Goal: Communication & Community: Answer question/provide support

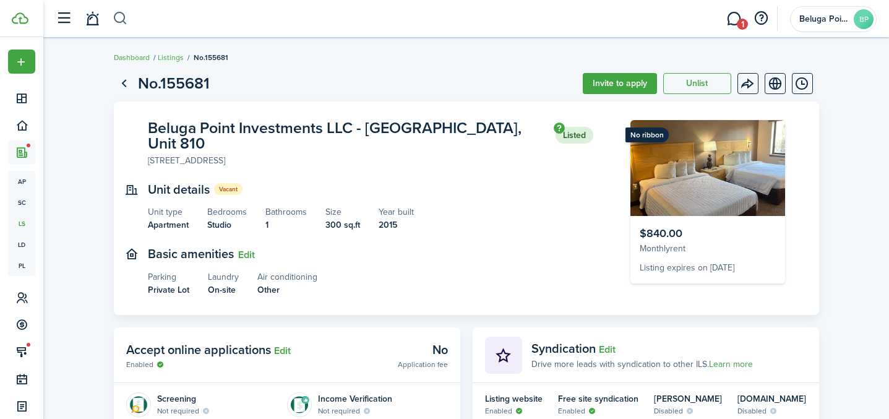
click at [116, 17] on button "button" at bounding box center [120, 18] width 15 height 21
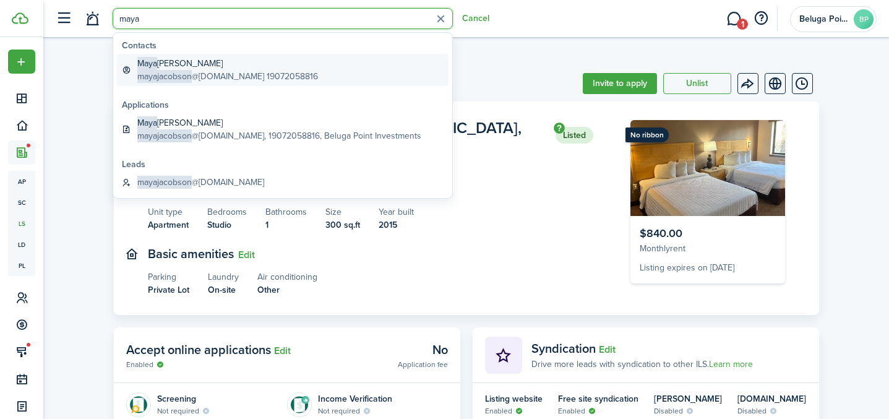
type input "maya"
click at [200, 75] on global-search-item-description "mayajacobson @[DOMAIN_NAME] 19072058816" at bounding box center [227, 76] width 181 height 13
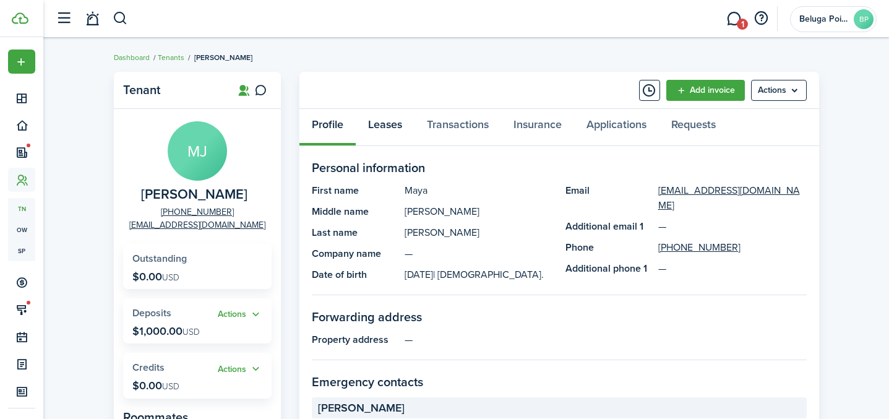
click at [392, 123] on link "Leases" at bounding box center [385, 127] width 59 height 37
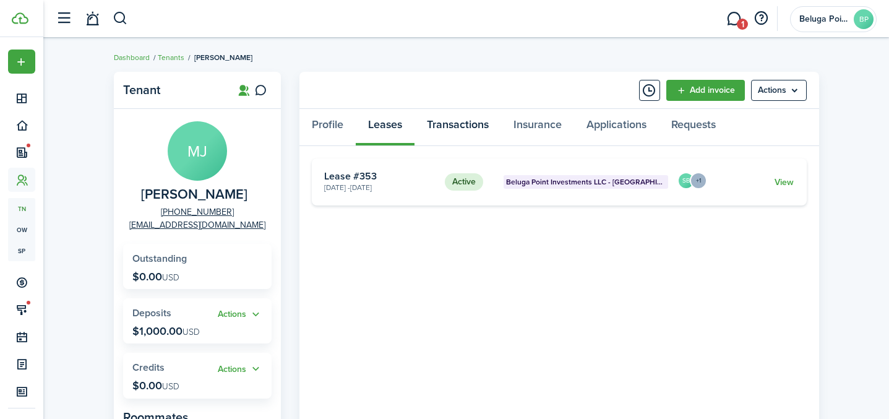
click at [456, 122] on link "Transactions" at bounding box center [458, 127] width 87 height 37
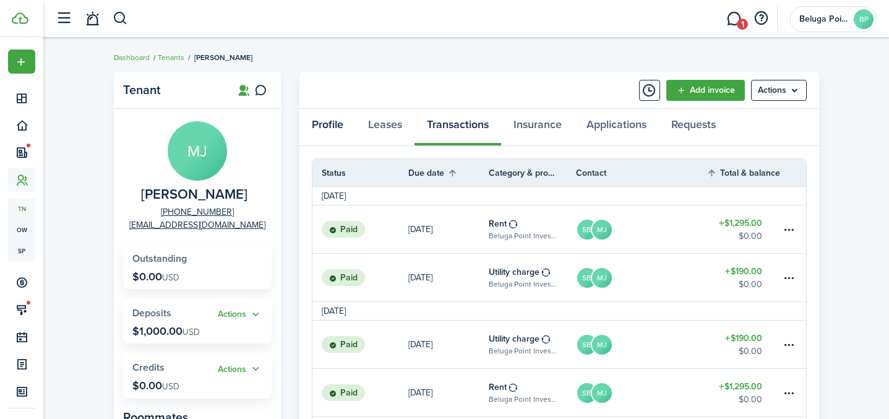
click at [332, 127] on link "Profile" at bounding box center [327, 127] width 56 height 37
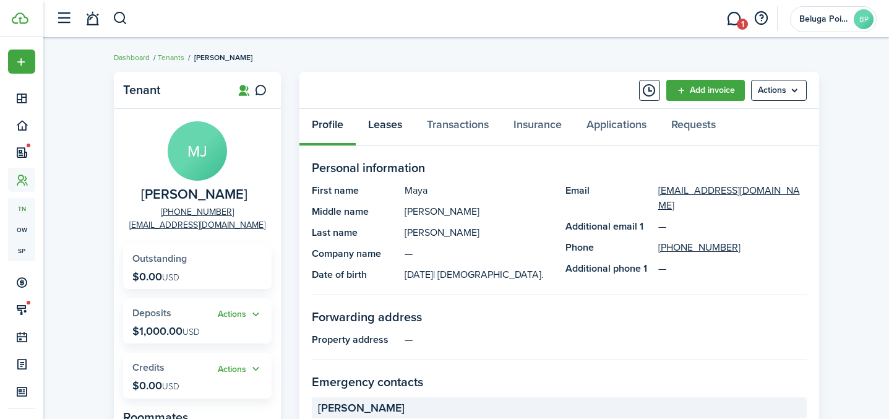
click at [384, 131] on link "Leases" at bounding box center [385, 127] width 59 height 37
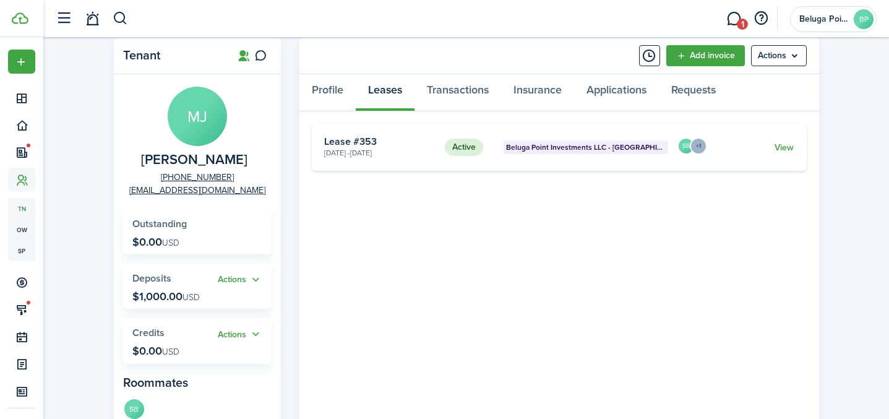
scroll to position [30, 0]
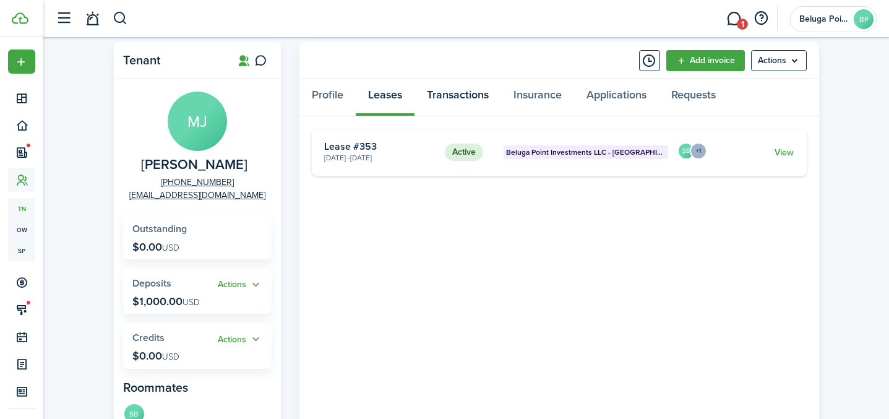
click at [465, 98] on link "Transactions" at bounding box center [458, 97] width 87 height 37
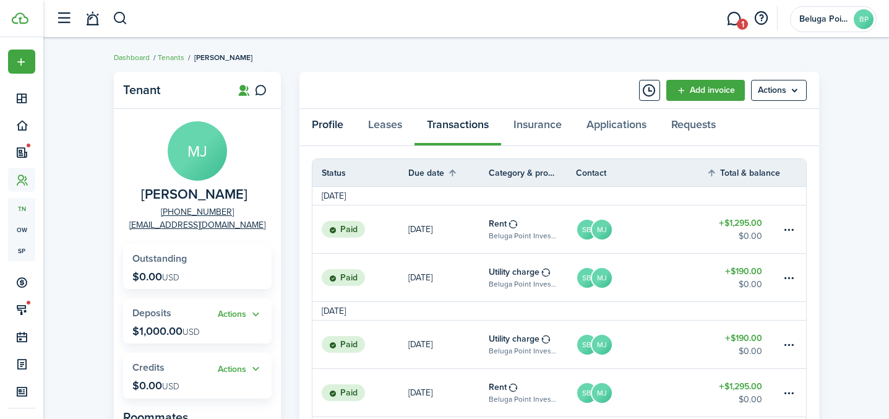
click at [347, 131] on link "Profile" at bounding box center [327, 127] width 56 height 37
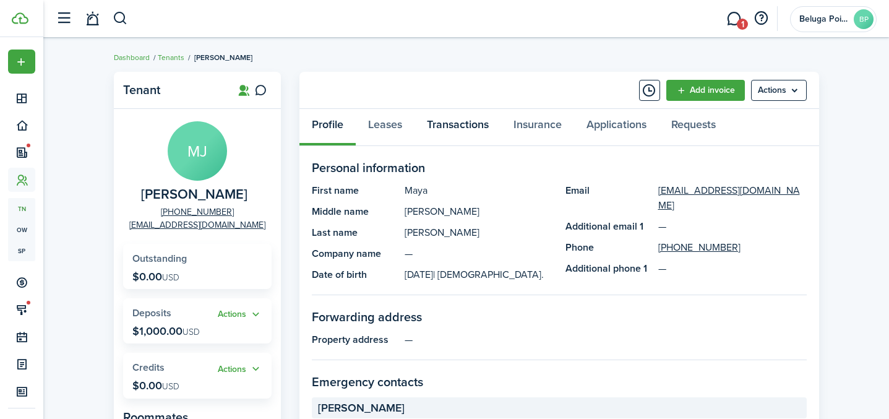
click at [471, 131] on link "Transactions" at bounding box center [458, 127] width 87 height 37
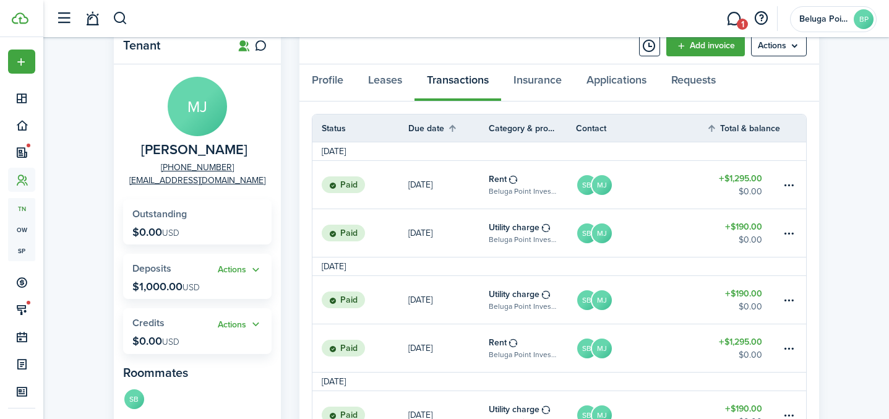
scroll to position [38, 0]
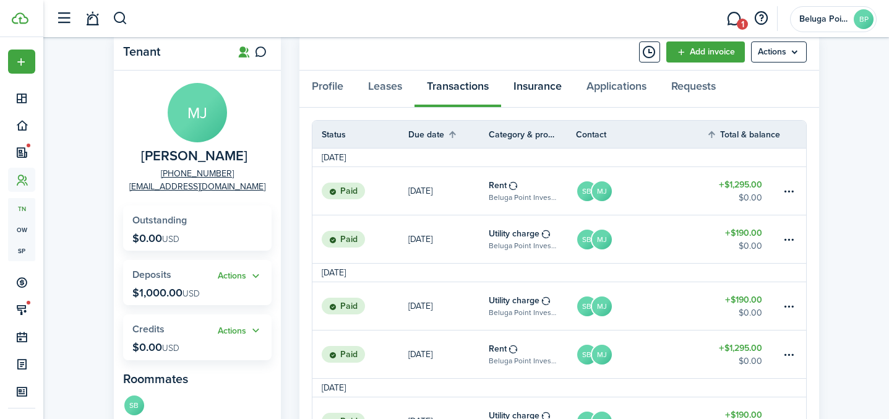
click at [530, 90] on link "Insurance" at bounding box center [537, 89] width 73 height 37
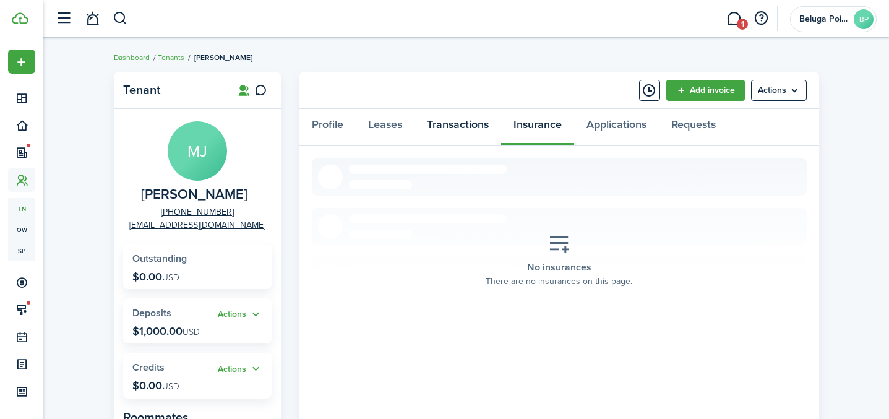
click at [468, 129] on link "Transactions" at bounding box center [458, 127] width 87 height 37
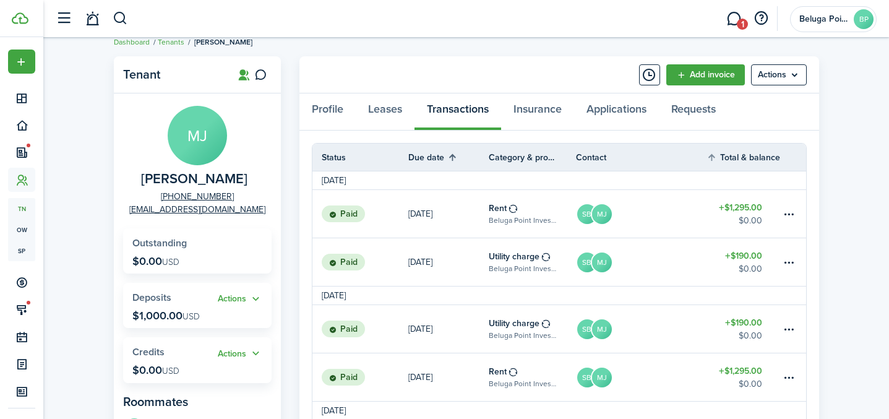
scroll to position [17, 0]
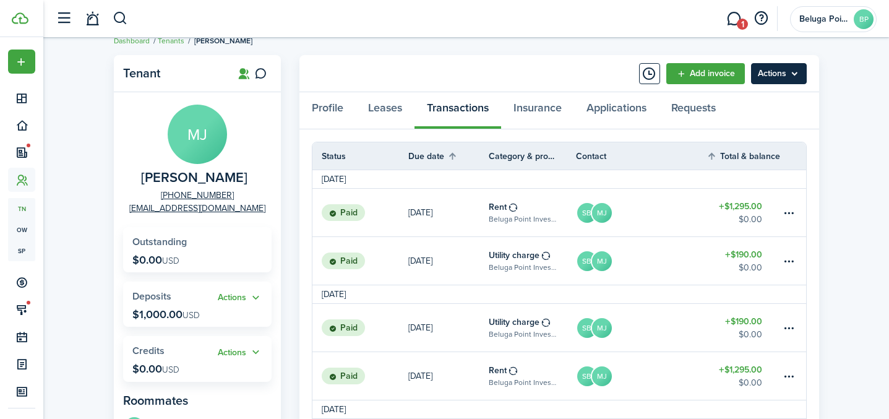
click at [783, 69] on menu-btn "Actions" at bounding box center [779, 73] width 56 height 21
click at [348, 115] on link "Profile" at bounding box center [327, 110] width 56 height 37
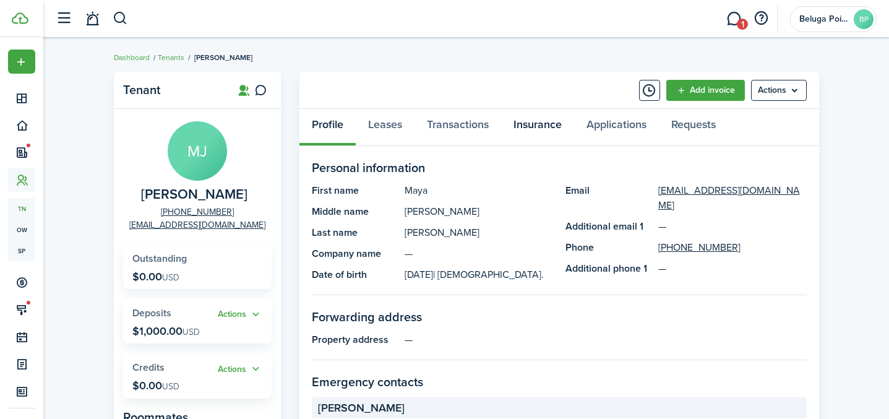
click at [531, 131] on link "Insurance" at bounding box center [537, 127] width 73 height 37
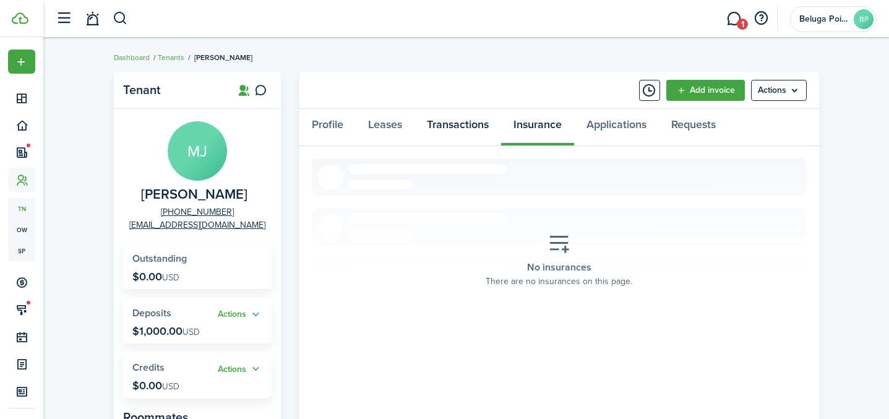
click at [466, 130] on link "Transactions" at bounding box center [458, 127] width 87 height 37
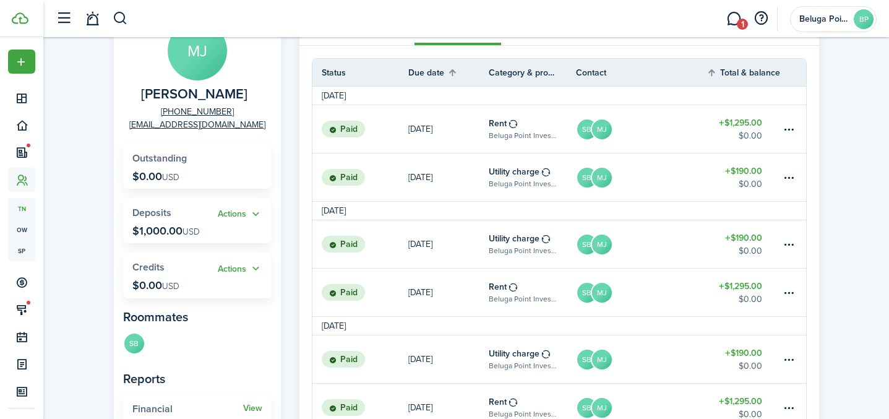
scroll to position [100, 0]
click at [587, 134] on avatar-text "SB" at bounding box center [587, 128] width 20 height 20
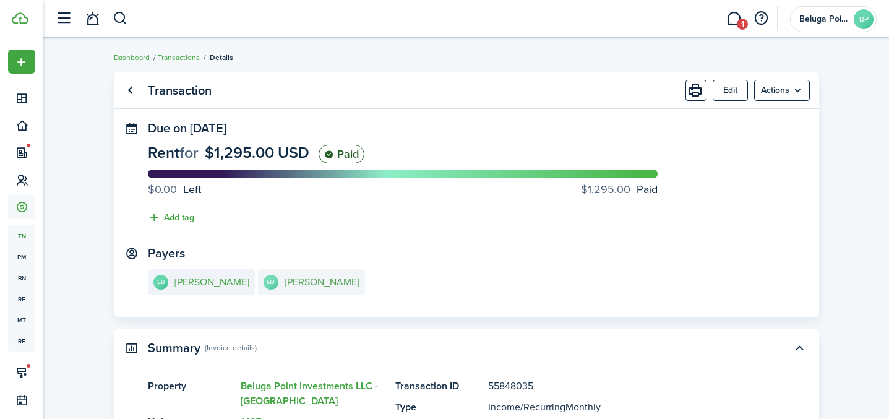
click at [298, 286] on e-details-info-title "[PERSON_NAME]" at bounding box center [322, 282] width 75 height 11
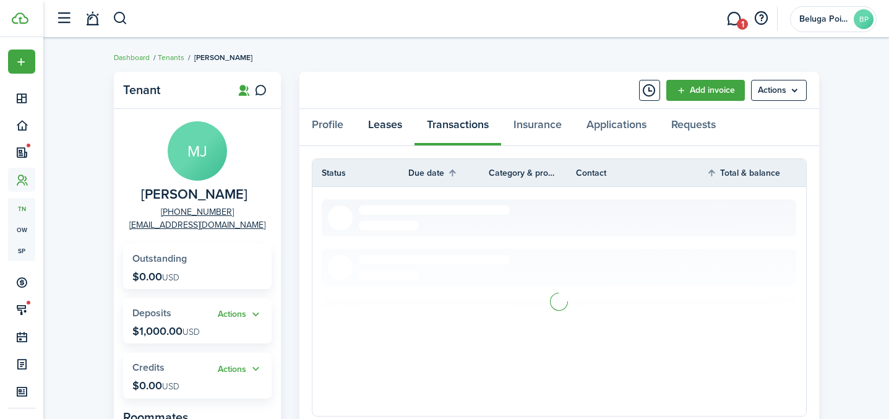
click at [396, 131] on link "Leases" at bounding box center [385, 127] width 59 height 37
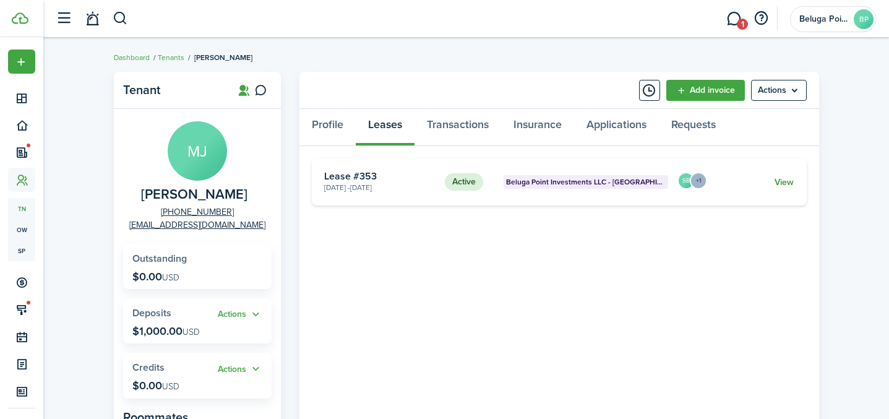
click at [778, 181] on link "View" at bounding box center [784, 182] width 19 height 13
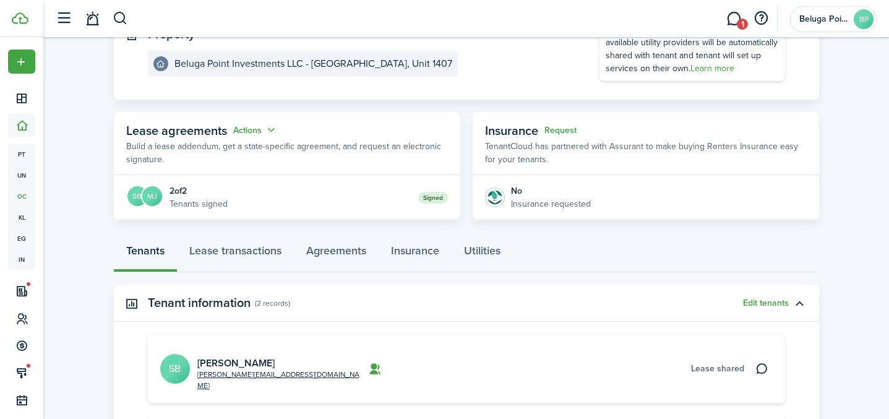
scroll to position [255, 0]
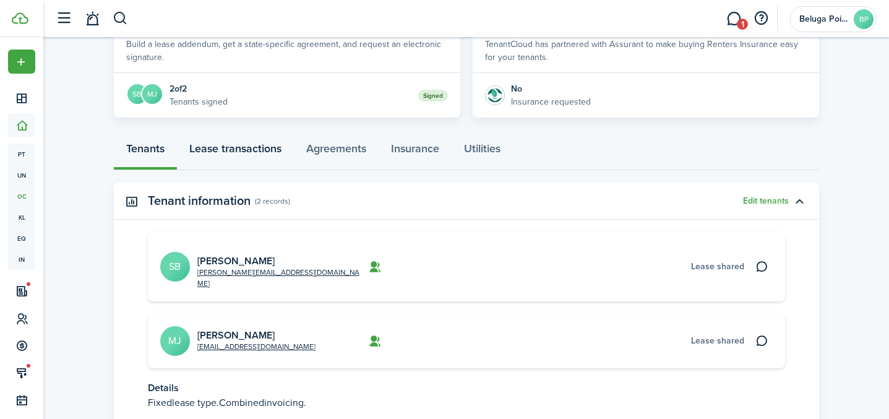
click at [247, 150] on link "Lease transactions" at bounding box center [235, 151] width 117 height 37
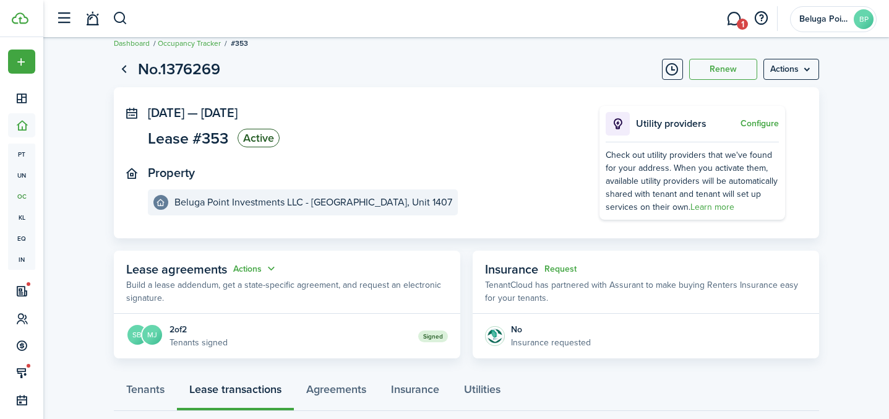
scroll to position [15, 0]
click at [88, 22] on link at bounding box center [92, 19] width 24 height 32
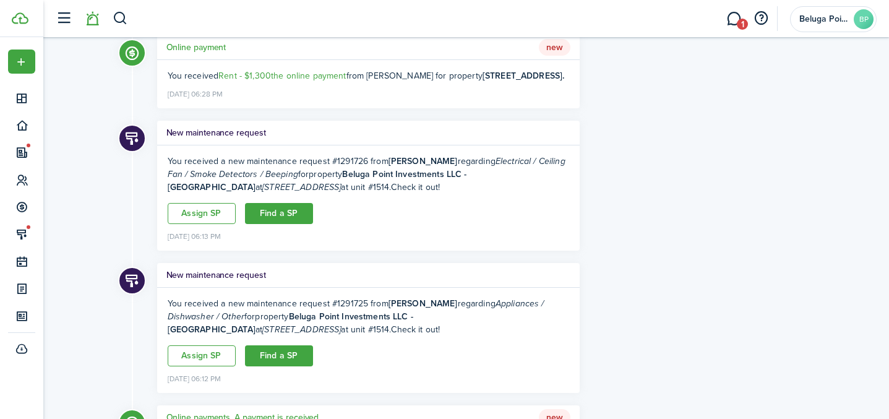
scroll to position [940, 0]
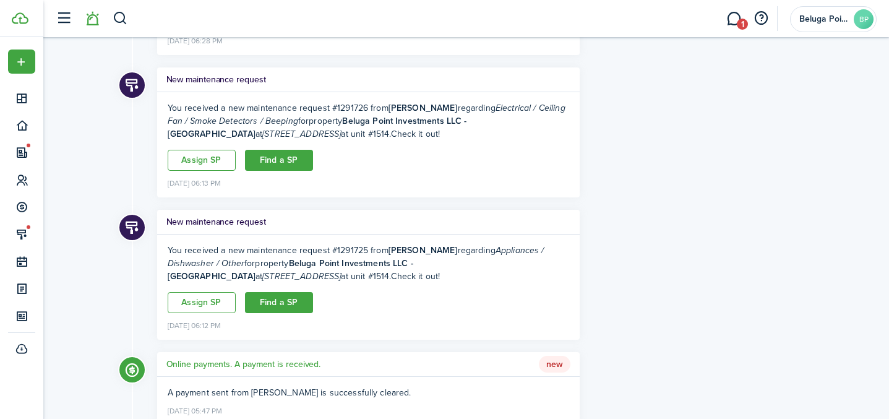
click at [272, 140] on icon "[STREET_ADDRESS]" at bounding box center [301, 133] width 79 height 13
click at [231, 86] on h5 "New maintenance request" at bounding box center [216, 79] width 100 height 13
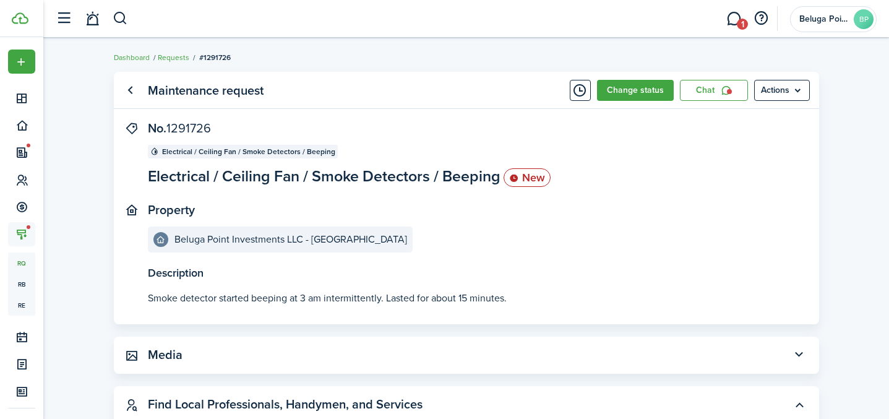
scroll to position [25, 0]
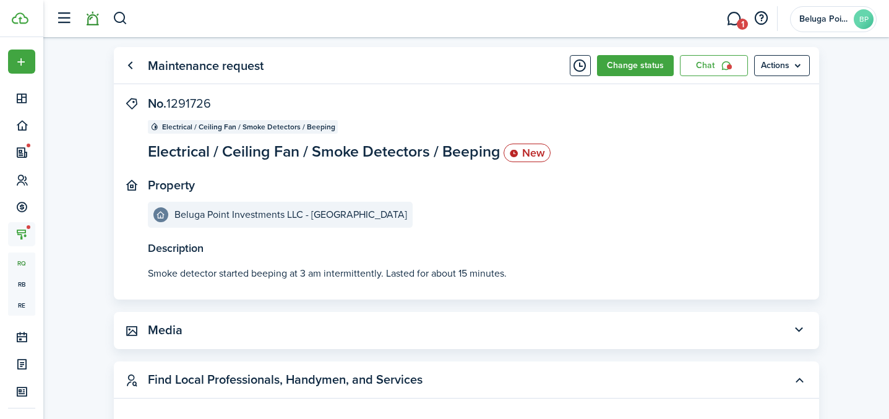
click at [88, 22] on link at bounding box center [92, 19] width 24 height 32
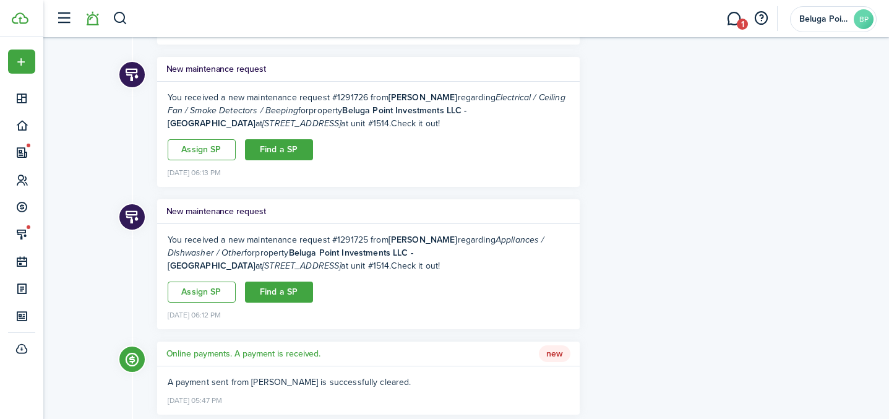
scroll to position [1025, 0]
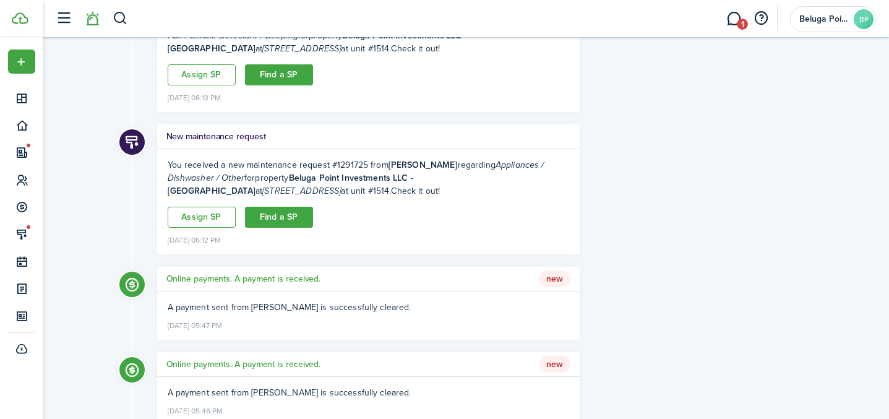
click at [363, 218] on ng-component "You received a new maintenance request #1291725 from [PERSON_NAME] regarding Ap…" at bounding box center [369, 192] width 402 height 69
click at [223, 143] on h5 "New maintenance request" at bounding box center [216, 136] width 100 height 13
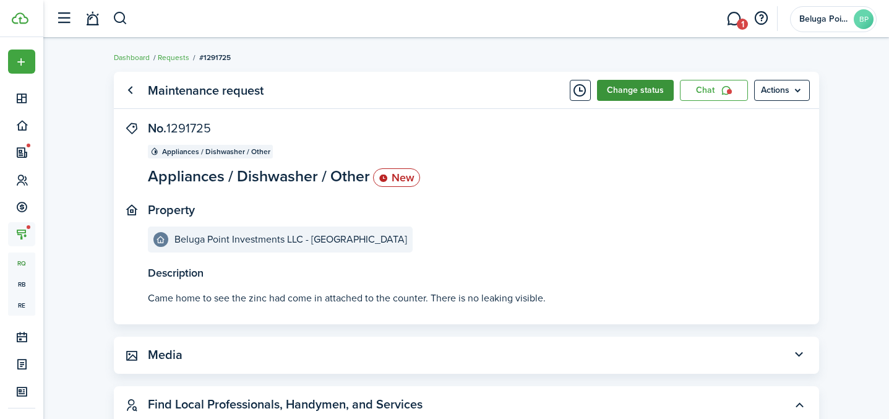
click at [645, 97] on button "Change status" at bounding box center [635, 90] width 77 height 21
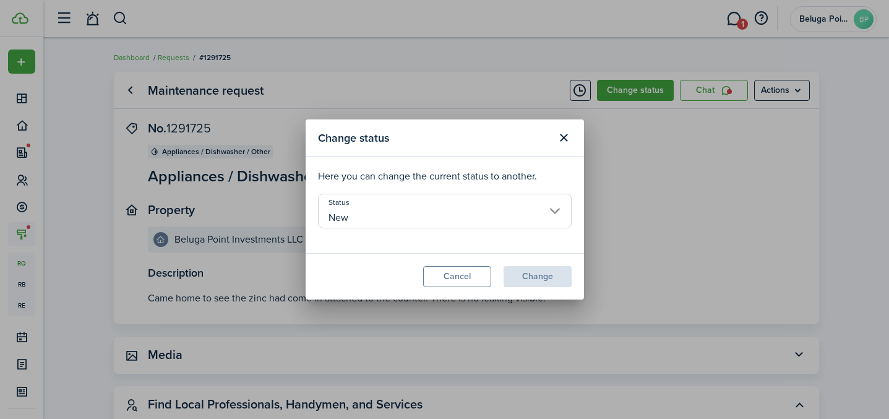
click at [398, 218] on input "New" at bounding box center [445, 211] width 254 height 35
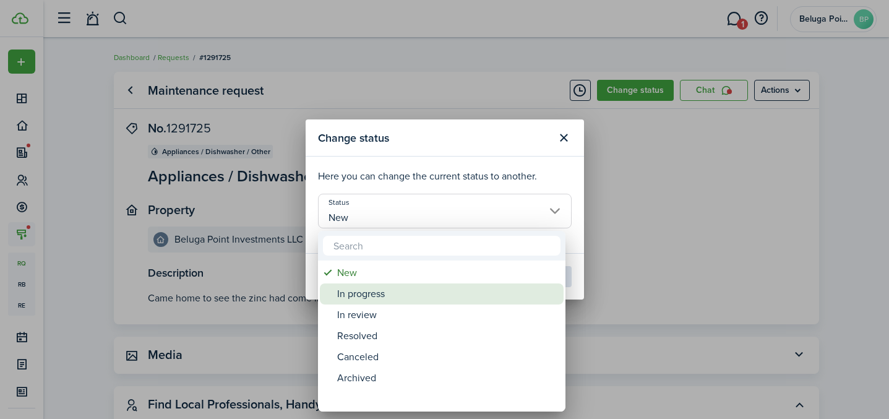
click at [381, 294] on div "In progress" at bounding box center [446, 293] width 219 height 21
type input "In progress"
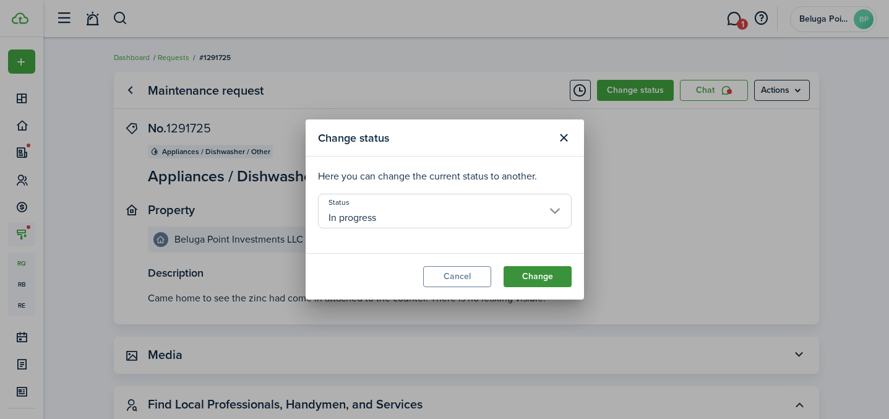
click at [525, 277] on button "Change" at bounding box center [538, 276] width 68 height 21
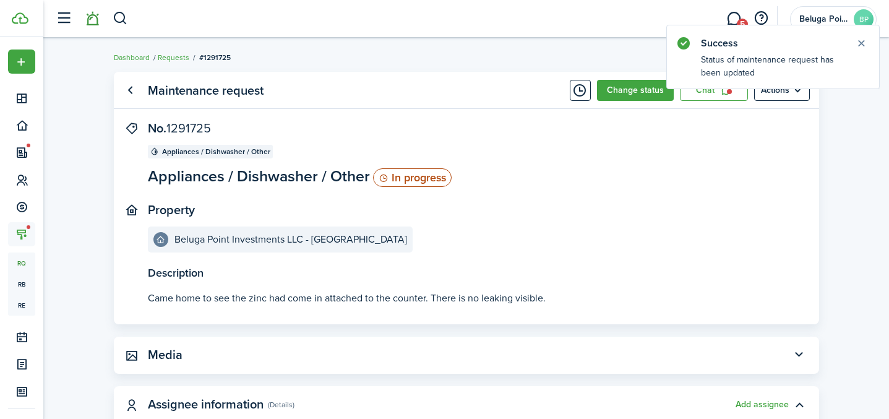
click at [96, 18] on link at bounding box center [92, 19] width 24 height 32
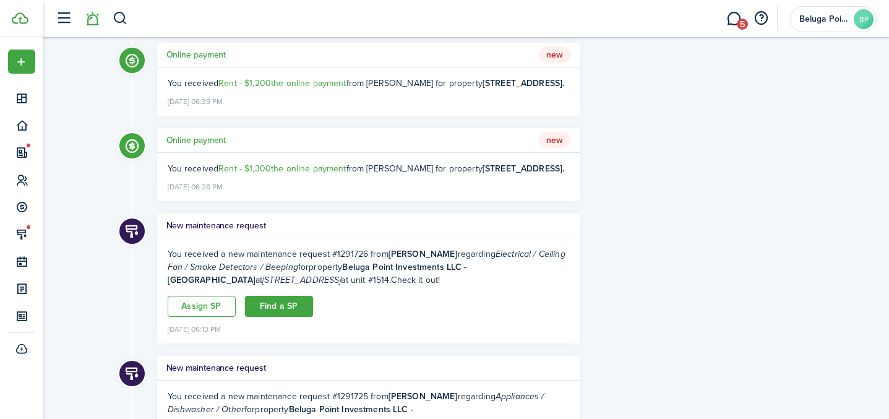
scroll to position [922, 0]
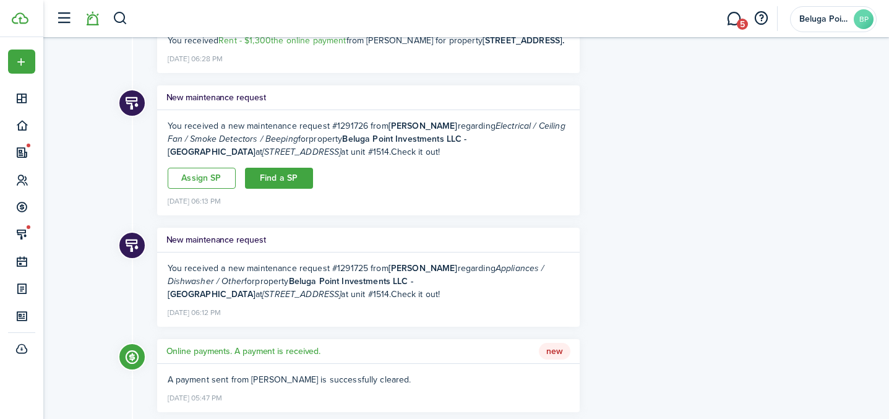
click at [233, 104] on h5 "New maintenance request" at bounding box center [216, 97] width 100 height 13
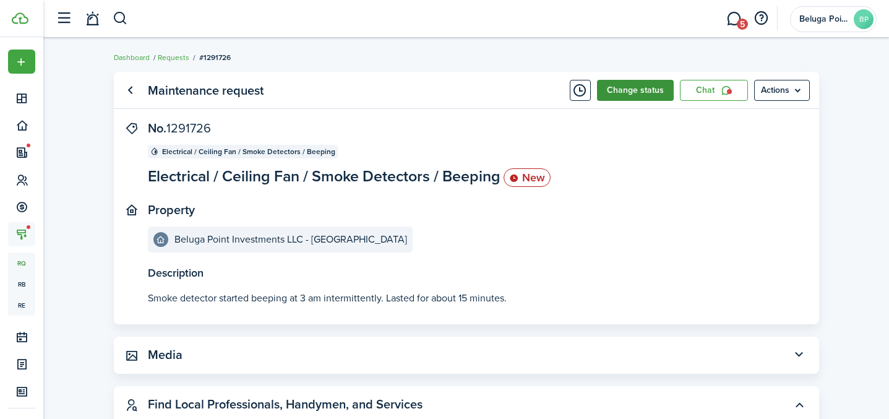
click at [612, 93] on button "Change status" at bounding box center [635, 90] width 77 height 21
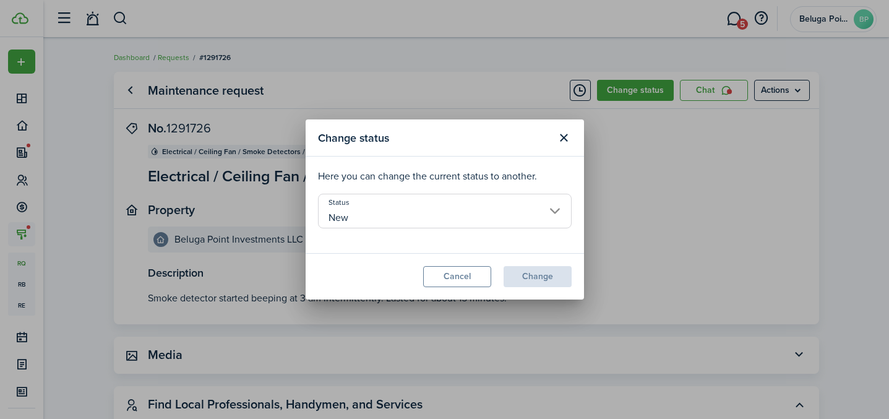
click at [442, 216] on input "New" at bounding box center [445, 211] width 254 height 35
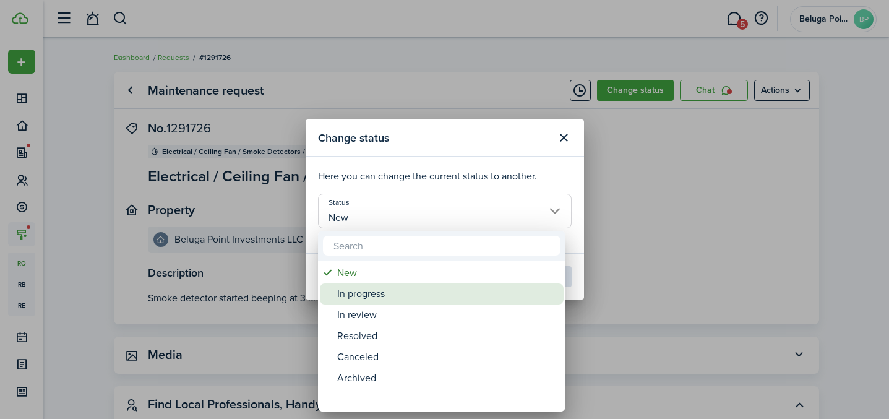
click at [370, 293] on div "In progress" at bounding box center [446, 293] width 219 height 21
type input "In progress"
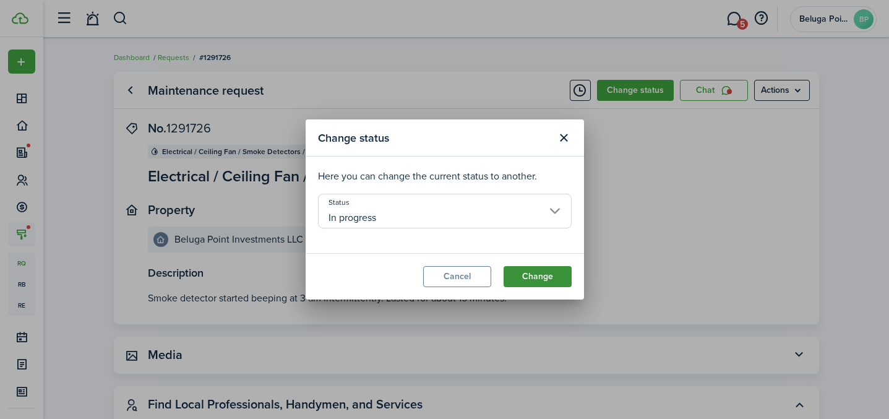
click at [529, 279] on button "Change" at bounding box center [538, 276] width 68 height 21
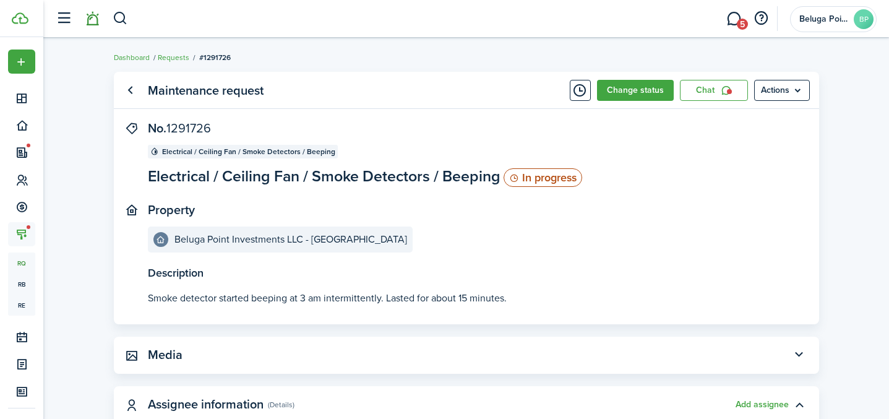
click at [92, 19] on link at bounding box center [92, 19] width 24 height 32
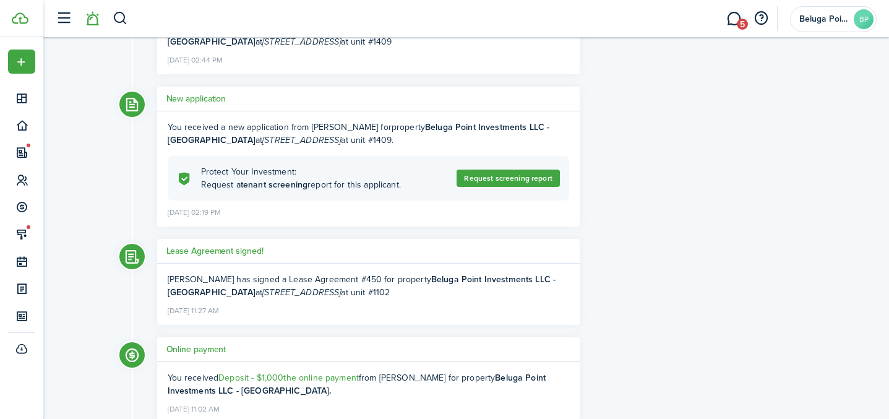
scroll to position [1879, 0]
click at [197, 105] on h5 "New application" at bounding box center [196, 98] width 60 height 13
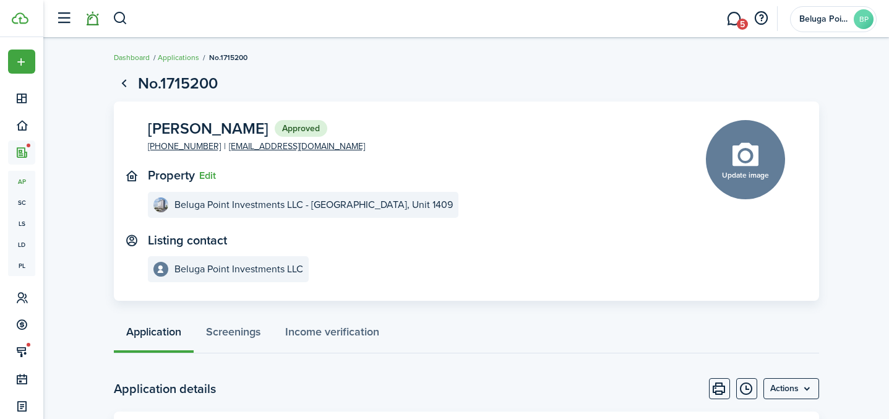
click at [92, 18] on link at bounding box center [92, 19] width 24 height 32
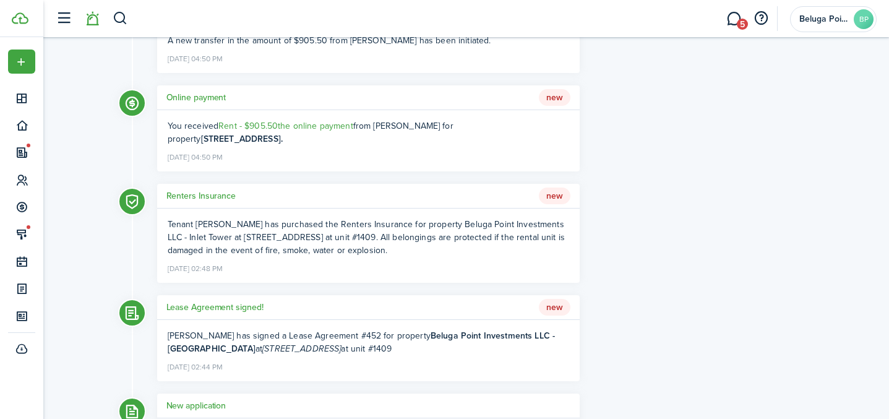
scroll to position [1572, 0]
click at [186, 202] on h5 "Renters Insurance" at bounding box center [201, 195] width 70 height 13
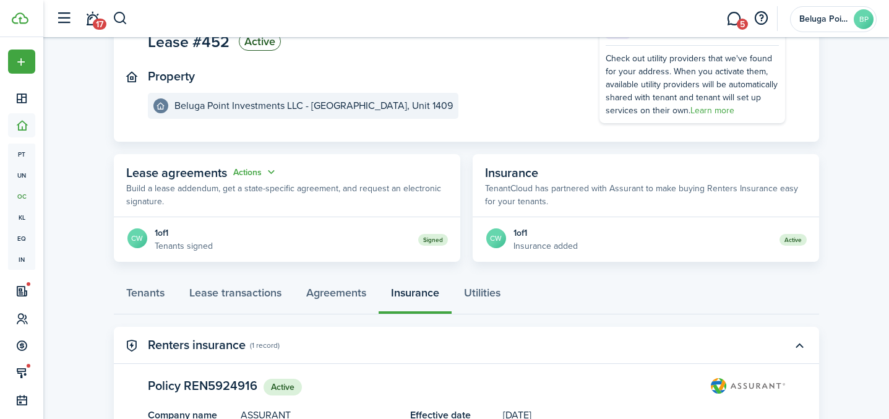
scroll to position [227, 0]
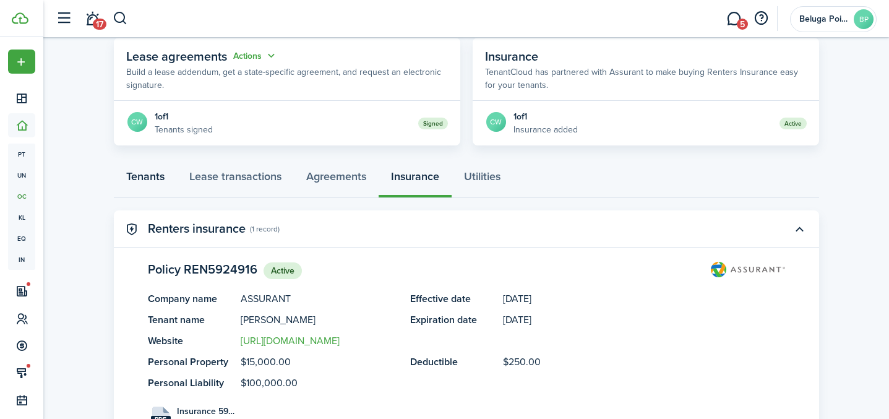
click at [144, 178] on link "Tenants" at bounding box center [145, 179] width 63 height 37
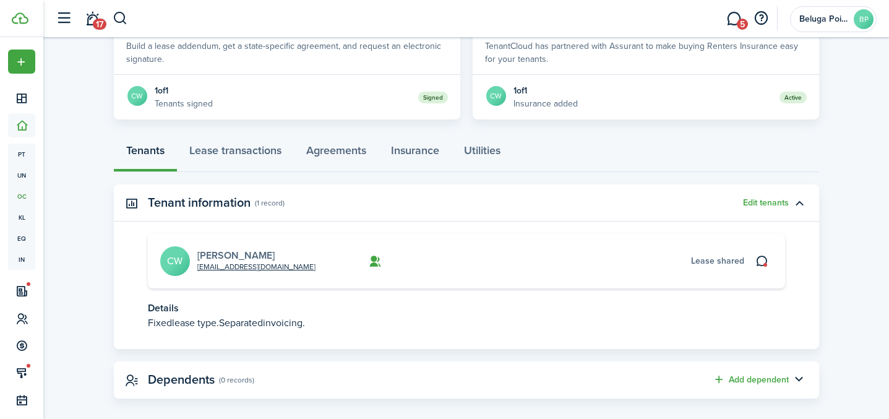
scroll to position [254, 0]
click at [223, 256] on link "[PERSON_NAME]" at bounding box center [235, 254] width 77 height 14
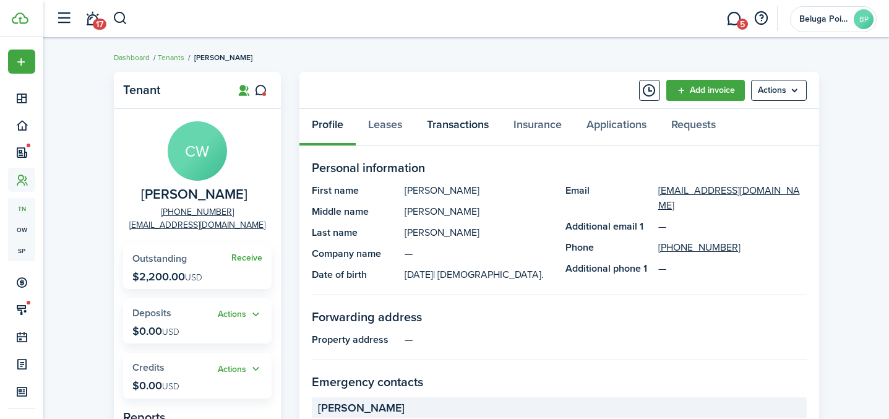
click at [466, 127] on link "Transactions" at bounding box center [458, 127] width 87 height 37
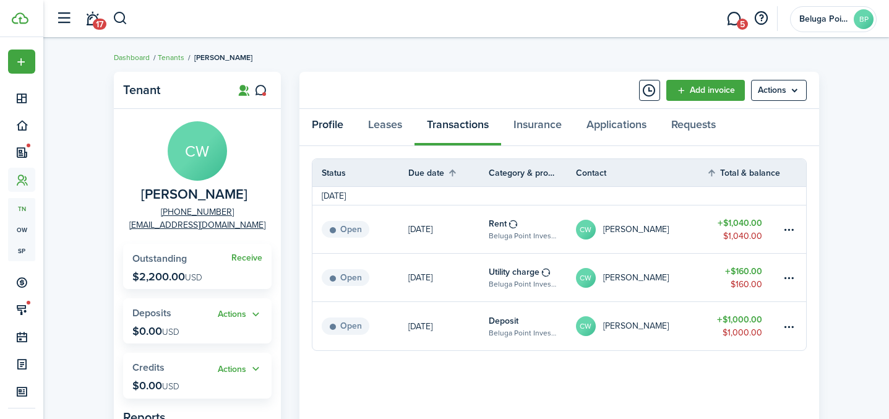
click at [338, 126] on link "Profile" at bounding box center [327, 127] width 56 height 37
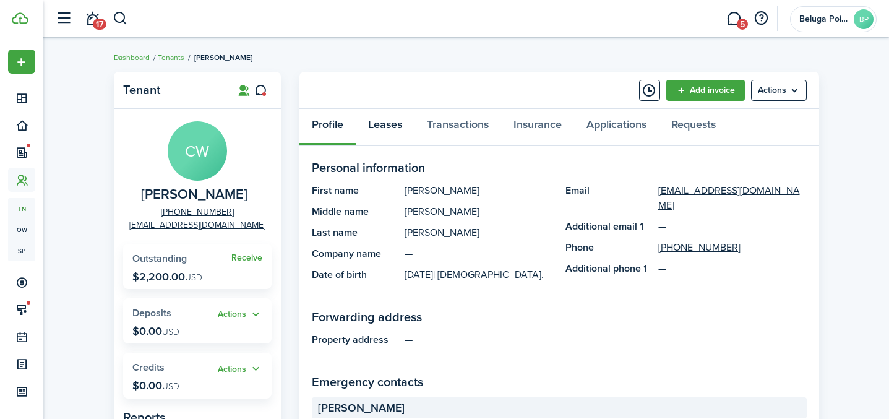
click at [380, 129] on link "Leases" at bounding box center [385, 127] width 59 height 37
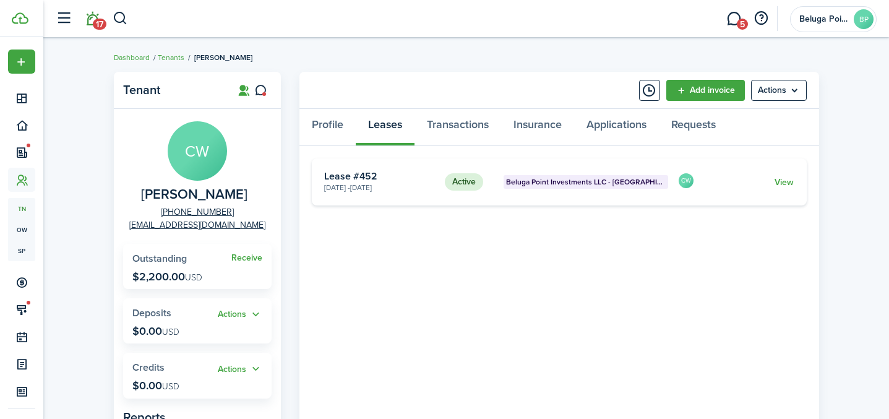
click at [93, 24] on span "17" at bounding box center [100, 24] width 14 height 11
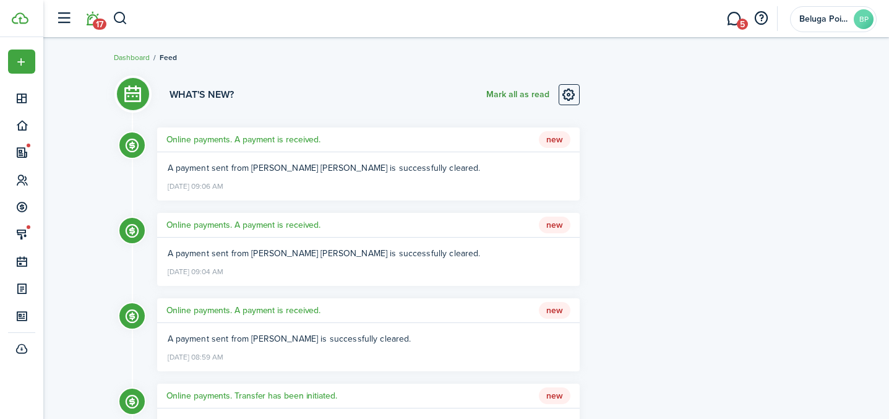
click at [520, 93] on button "Mark all as read" at bounding box center [517, 94] width 63 height 21
click at [736, 23] on link "5" at bounding box center [734, 19] width 24 height 32
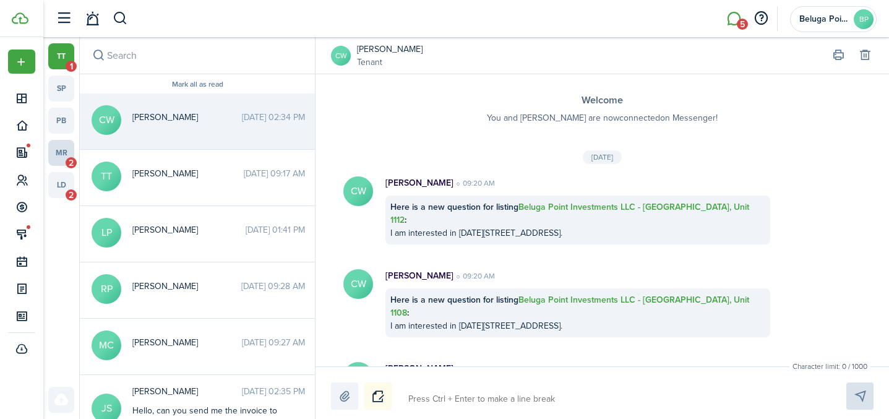
click at [61, 149] on link "mr 2" at bounding box center [61, 153] width 26 height 26
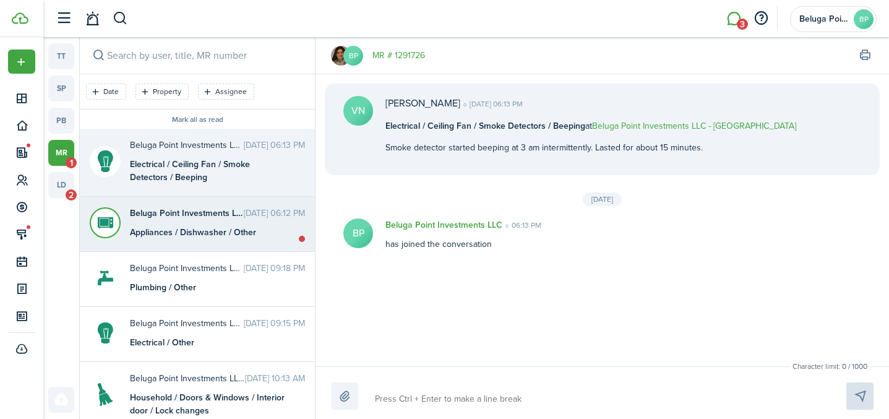
click at [244, 218] on time "[DATE] 06:12 PM" at bounding box center [274, 213] width 61 height 13
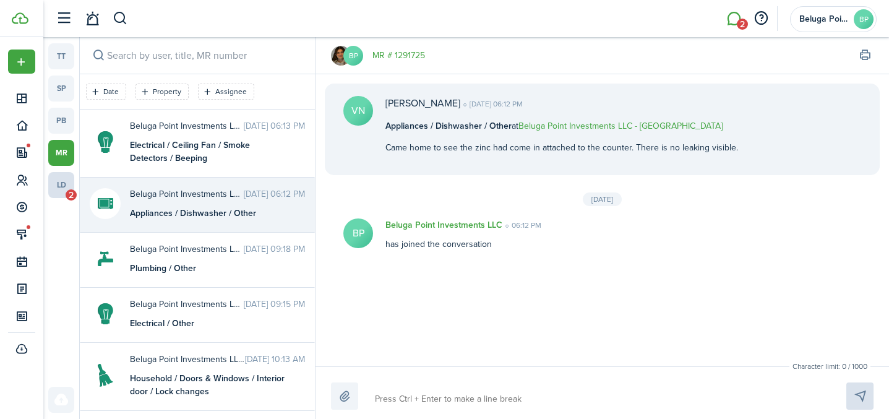
click at [61, 188] on link "ld 2" at bounding box center [61, 185] width 26 height 26
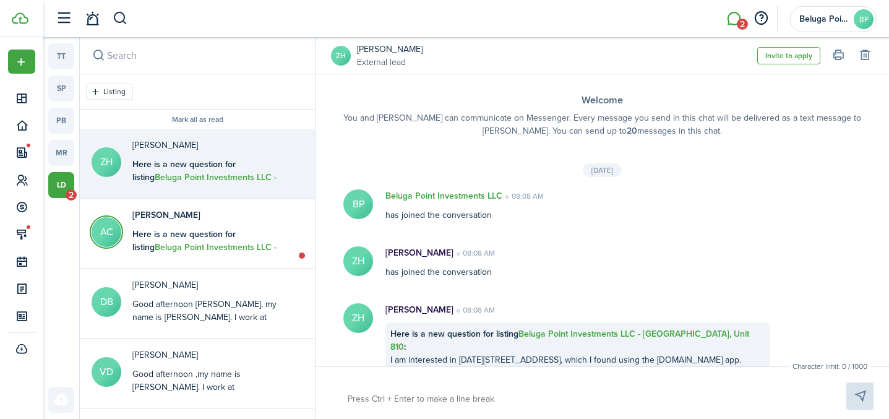
scroll to position [4, 0]
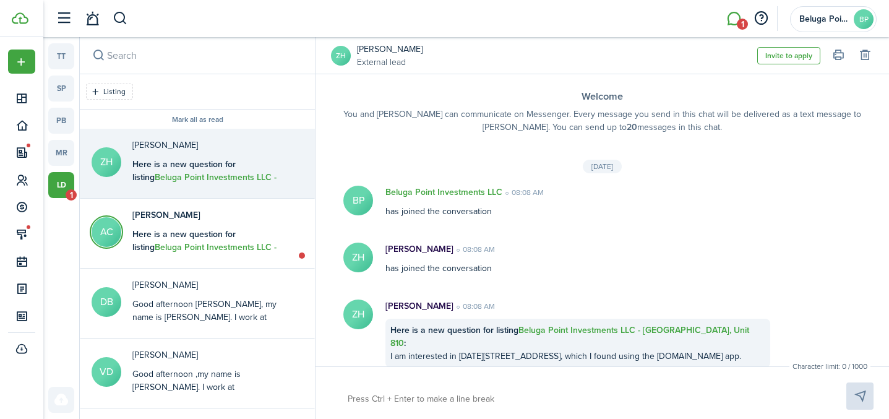
click at [462, 395] on textarea at bounding box center [582, 399] width 478 height 21
paste textarea "Good afternoon [PERSON_NAME], my name is [PERSON_NAME]. I work at [GEOGRAPHIC_D…"
type textarea "Good afternoon [PERSON_NAME], my name is [PERSON_NAME]. I work at [GEOGRAPHIC_D…"
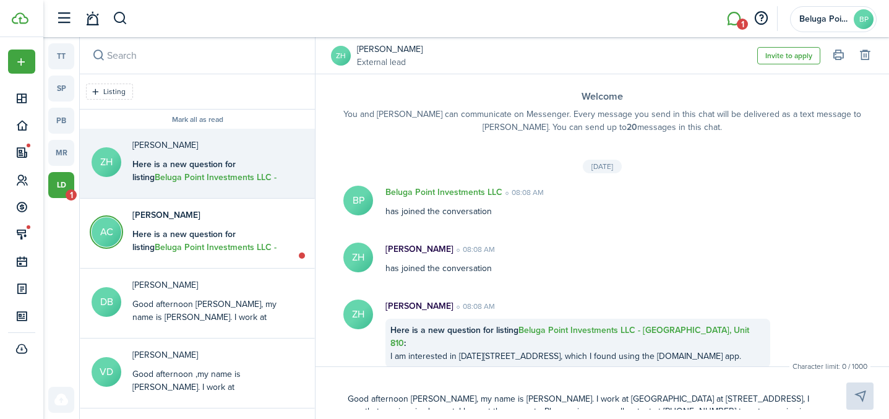
scroll to position [0, 0]
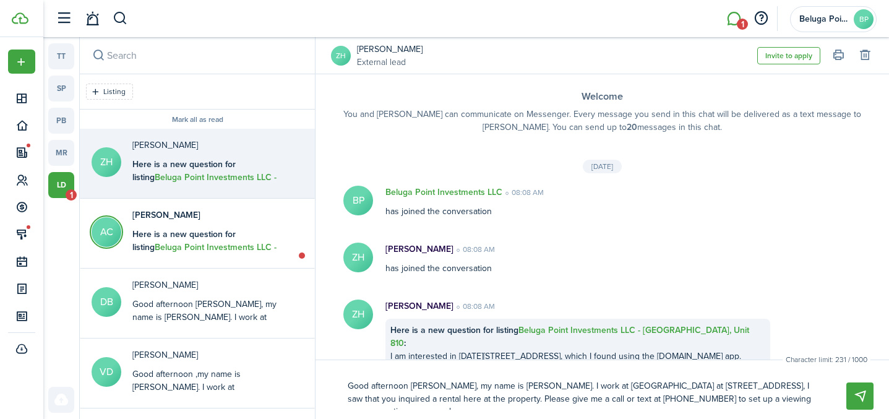
click at [435, 387] on textarea "Good afternoon [PERSON_NAME], my name is [PERSON_NAME]. I work at [GEOGRAPHIC_D…" at bounding box center [582, 393] width 478 height 34
type textarea "Good afternoon [PERSON_NAME], my name is [PERSON_NAME]. I work at [GEOGRAPHIC_D…"
type textarea "Good afternoon Abb, my name is [PERSON_NAME]. I work at [GEOGRAPHIC_DATA] at [S…"
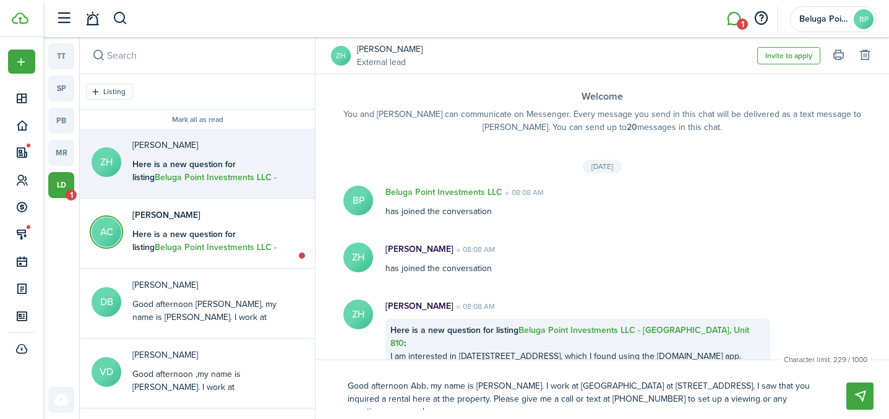
type textarea "Good afternoon Ab, my name is [PERSON_NAME]. I work at [GEOGRAPHIC_DATA] at [ST…"
type textarea "Good afternoon A, my name is [PERSON_NAME]. I work at [GEOGRAPHIC_DATA] at [STR…"
type textarea "Good afternoon , my name is [PERSON_NAME]. I work at [GEOGRAPHIC_DATA] at [STRE…"
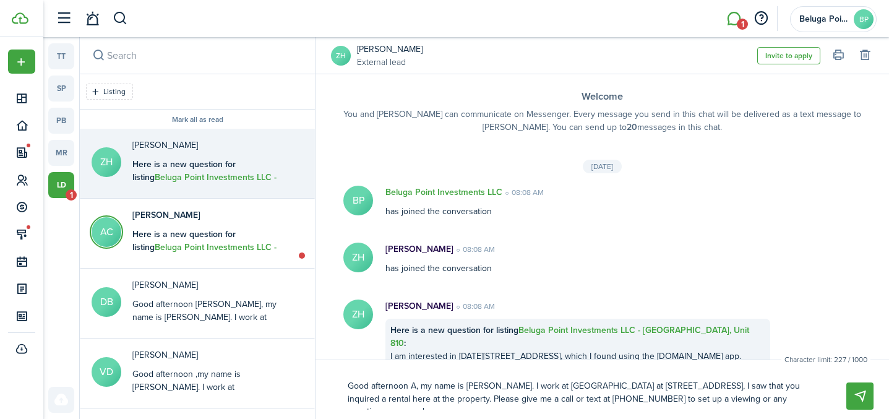
type textarea "Good afternoon , my name is [PERSON_NAME]. I work at [GEOGRAPHIC_DATA] at [STRE…"
type textarea "Good afternoon, my name is [PERSON_NAME]. I work at [GEOGRAPHIC_DATA] at [STREE…"
type textarea "Good afternoo, my name is [PERSON_NAME]. I work at [GEOGRAPHIC_DATA] at [STREET…"
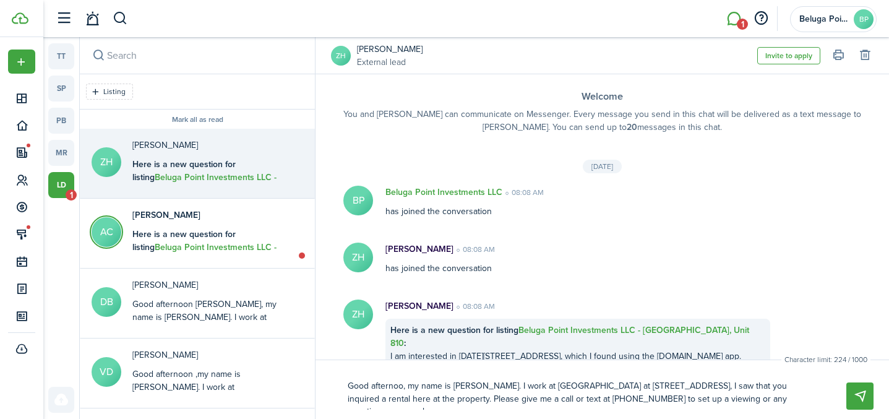
type textarea "Good afternoon, my name is [PERSON_NAME]. I work at [GEOGRAPHIC_DATA] at [STREE…"
drag, startPoint x: 513, startPoint y: 389, endPoint x: 529, endPoint y: 416, distance: 31.1
click at [513, 390] on textarea "Good afternoon, my name is [PERSON_NAME]. I work at [GEOGRAPHIC_DATA] at [STREE…" at bounding box center [582, 393] width 478 height 34
type textarea "Good afternoon, my name is [PERSON_NAME]. I work at [GEOGRAPHIC_DATA] at [STREE…"
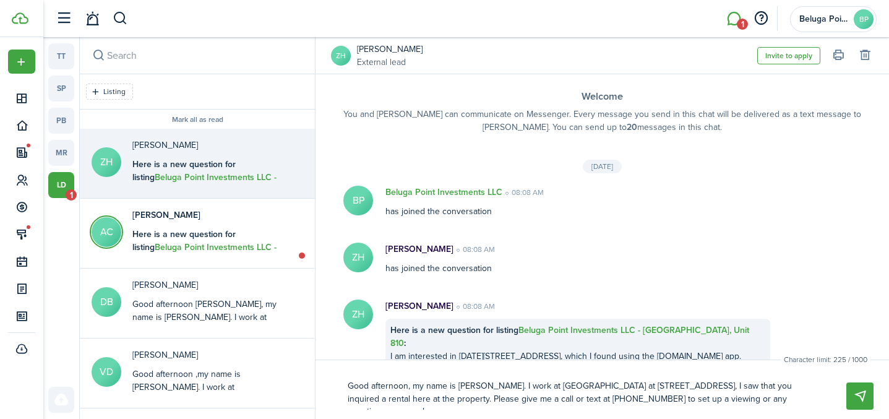
type textarea "Good afternoon, my name is [PERSON_NAME]. I work at [GEOGRAPHIC_DATA] at [STREE…"
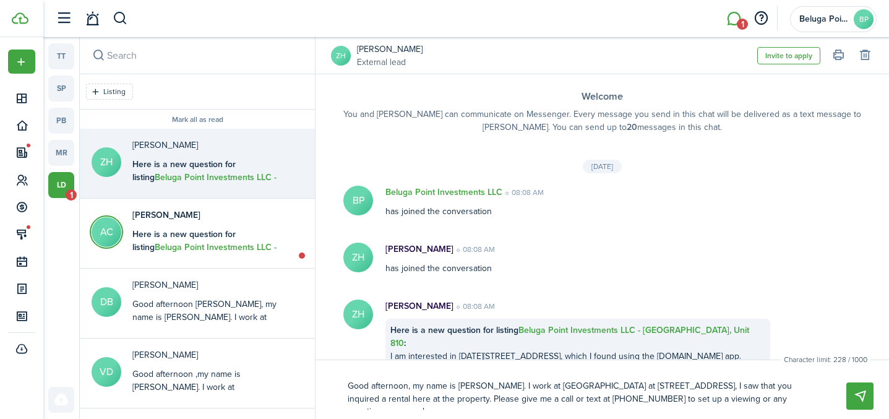
type textarea "Good afternoon, my name is [PERSON_NAME]. I work at then [GEOGRAPHIC_DATA] at […"
type textarea "Good afternoon, my name is [PERSON_NAME]. I work at [GEOGRAPHIC_DATA] at [STREE…"
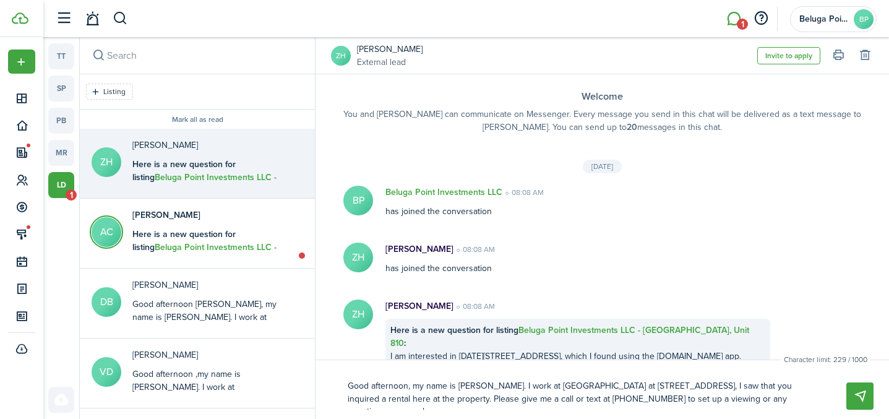
type textarea "Good afternoon, my name is [PERSON_NAME]. I work at [GEOGRAPHIC_DATA] at [STREE…"
type textarea "Good afternoon, my name is [PERSON_NAME]. I work at the [GEOGRAPHIC_DATA] at [S…"
type textarea "Good afternoon, my name is [PERSON_NAME]. I work at the. inlet tower at [STREET…"
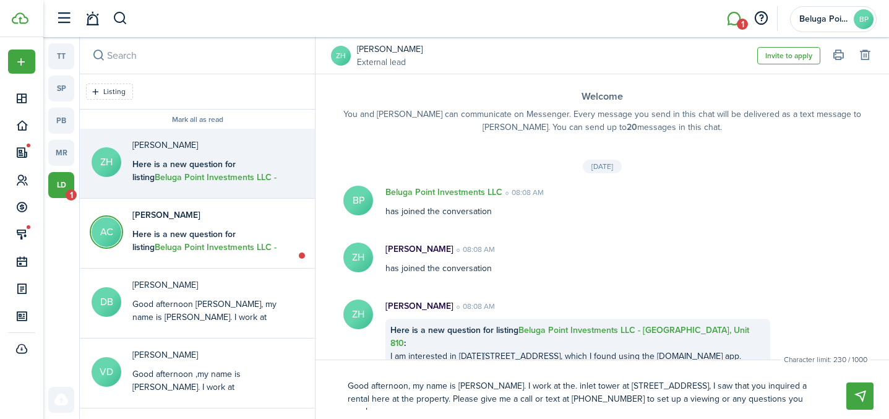
type textarea "Good afternoon, my name is [PERSON_NAME]. I work at the.inlet tower at [STREET_…"
type textarea "Good afternoon, my name is [PERSON_NAME]. I work at [GEOGRAPHIC_DATA] at [STREE…"
type textarea "Good afternoon, my name is [PERSON_NAME]. I work at the [GEOGRAPHIC_DATA] at [S…"
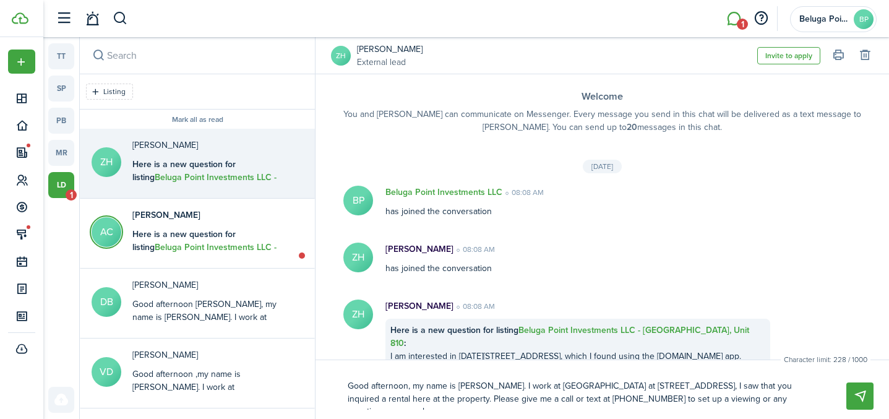
type textarea "Good afternoon, my name is [PERSON_NAME]. I work at the [GEOGRAPHIC_DATA] at [S…"
click at [728, 390] on textarea "Good afternoon, my name is [PERSON_NAME]. I work at the [GEOGRAPHIC_DATA] at [S…" at bounding box center [582, 393] width 478 height 34
type textarea "Good afternoon, my name is [PERSON_NAME]. I work at the [GEOGRAPHIC_DATA] at [S…"
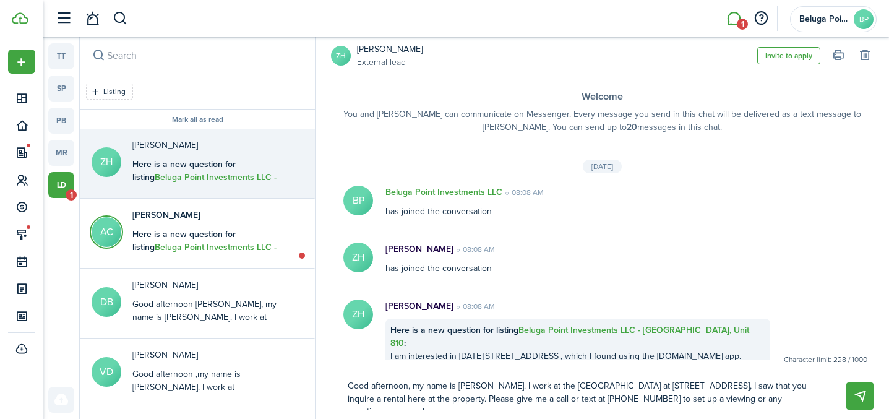
type textarea "Good afternoon, my name is [PERSON_NAME]. I work at the [GEOGRAPHIC_DATA] at [S…"
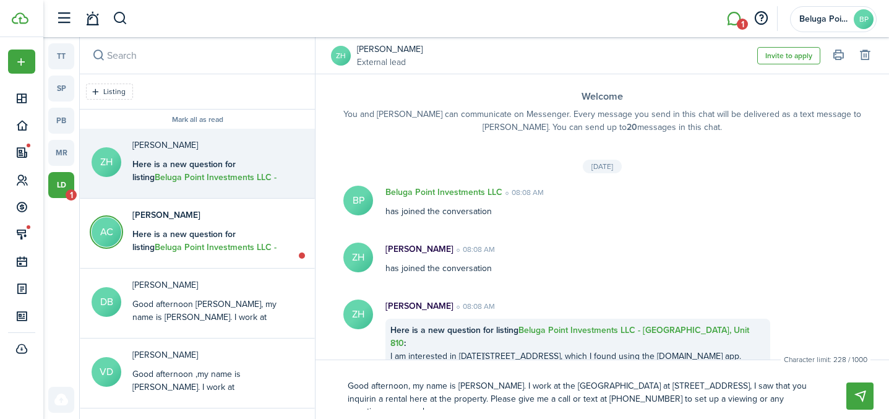
type textarea "Good afternoon, my name is [PERSON_NAME]. I work at the [GEOGRAPHIC_DATA] at [S…"
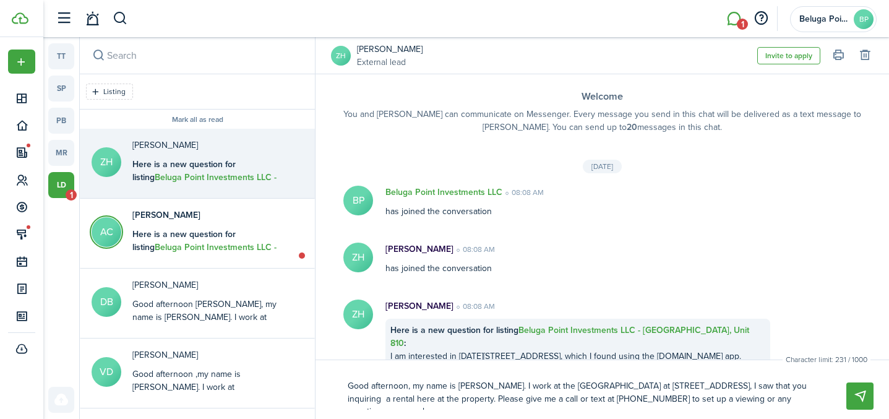
type textarea "Good afternoon, my name is [PERSON_NAME]. I work at the [GEOGRAPHIC_DATA] at [S…"
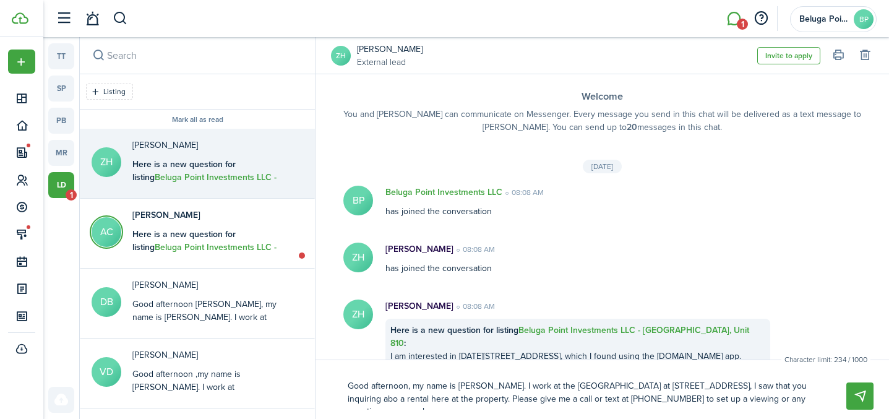
type textarea "Good afternoon, my name is [PERSON_NAME]. I work at the [GEOGRAPHIC_DATA] at [S…"
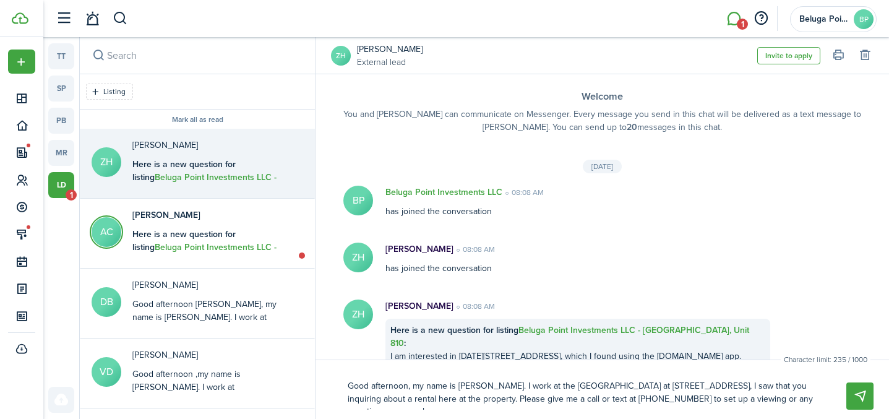
type textarea "Good afternoon, my name is [PERSON_NAME]. I work at the [GEOGRAPHIC_DATA] at [S…"
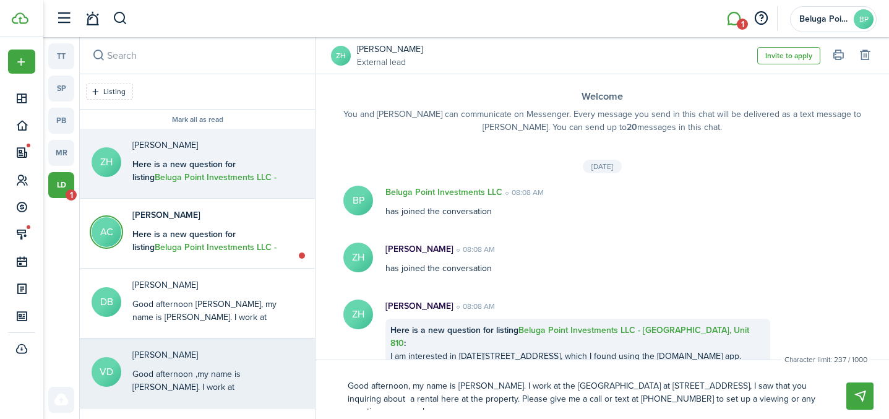
drag, startPoint x: 795, startPoint y: 403, endPoint x: 286, endPoint y: 379, distance: 509.1
click at [286, 379] on messenger-layout "tt sp pb mr ld 1 Listing Mark all as read ZH [PERSON_NAME] Here is a new questi…" at bounding box center [466, 228] width 846 height 382
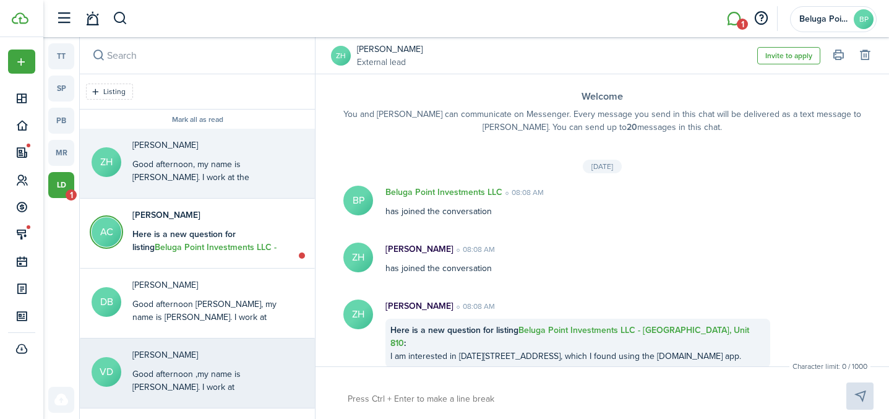
scroll to position [97, 0]
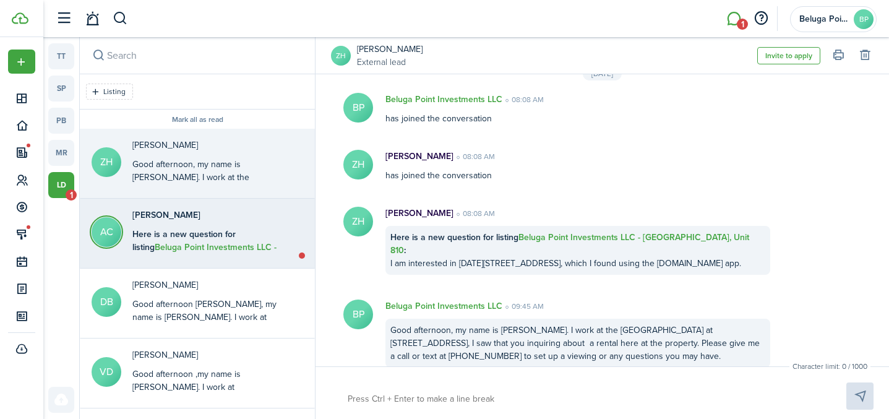
click at [236, 244] on b "Here is a new question for listing Beluga Point Investments LLC - [GEOGRAPHIC_D…" at bounding box center [204, 254] width 144 height 52
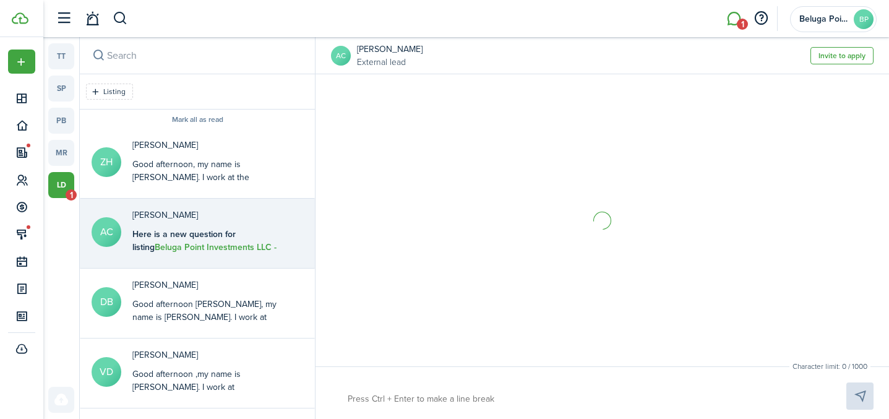
scroll to position [17, 0]
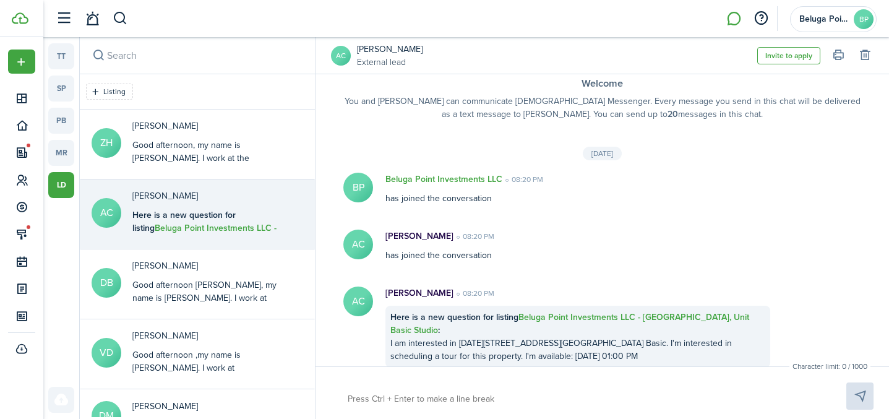
click at [483, 389] on textarea at bounding box center [582, 399] width 478 height 21
paste textarea "Good afternoon , my name is [PERSON_NAME]. I work at the [GEOGRAPHIC_DATA] at […"
type textarea "Good afternoon , my name is [PERSON_NAME]. I work at the [GEOGRAPHIC_DATA] at […"
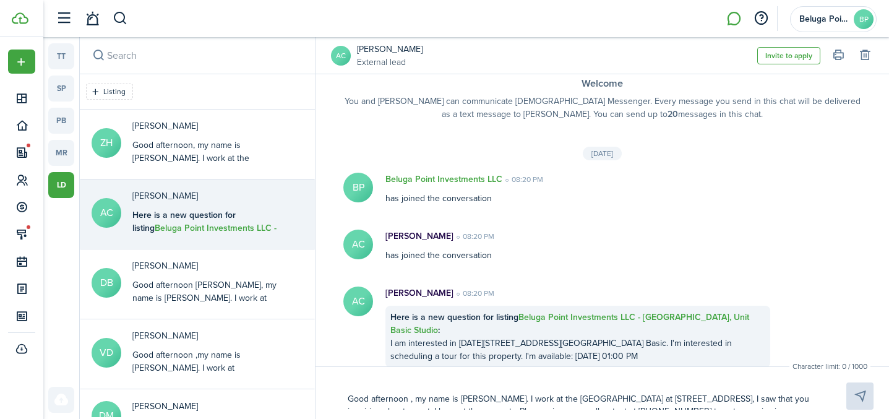
type textarea "Good afternoon , my name is [PERSON_NAME]. I work at the [GEOGRAPHIC_DATA] at […"
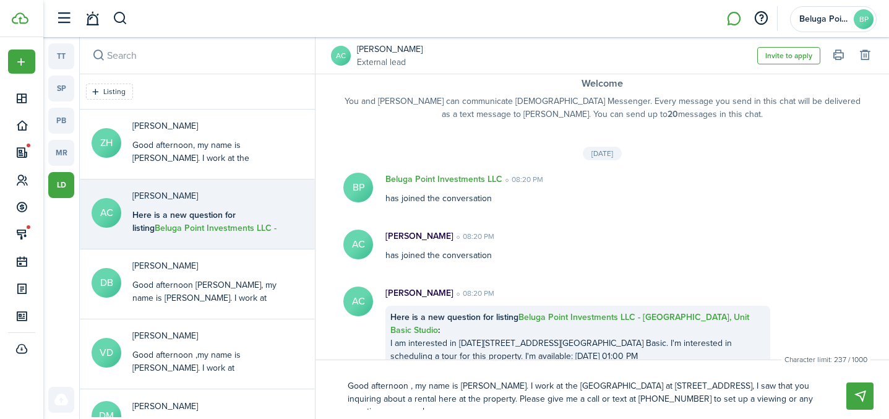
scroll to position [0, 0]
type textarea "Good afternoon , my name is [PERSON_NAME]. I work at the [GEOGRAPHIC_DATA] at […"
click at [861, 397] on button "Send" at bounding box center [859, 395] width 27 height 27
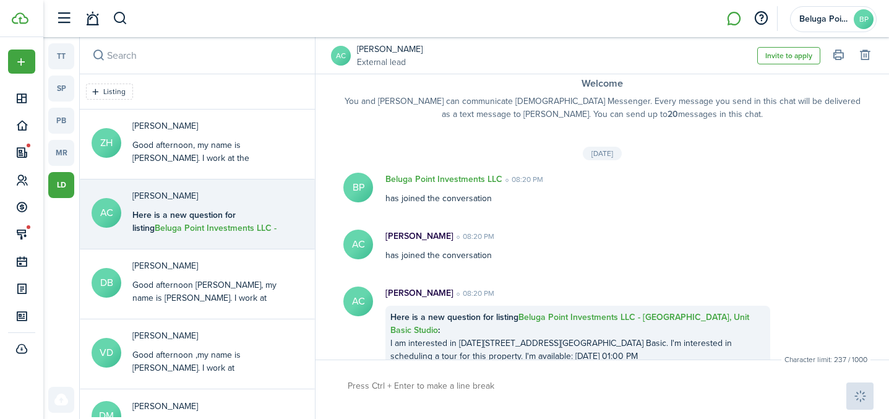
scroll to position [140, 0]
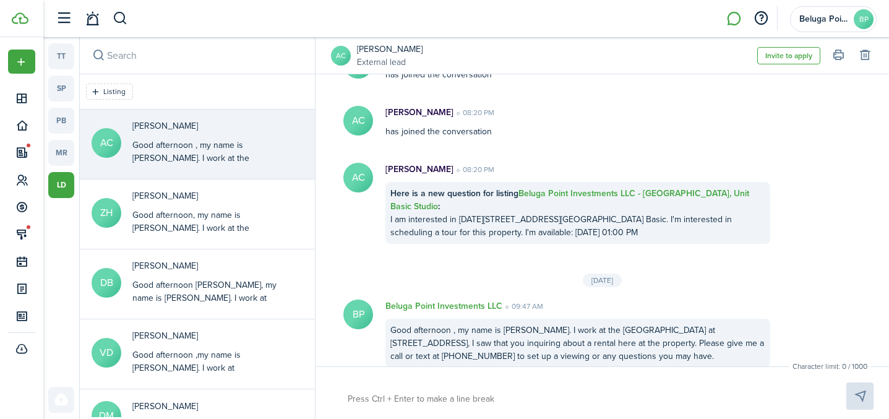
click at [349, 60] on avatar-text "AC" at bounding box center [341, 56] width 20 height 20
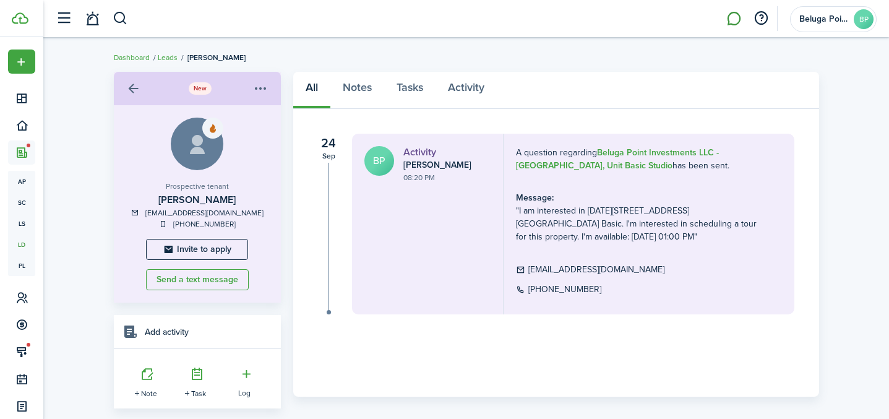
click at [737, 19] on link at bounding box center [734, 19] width 24 height 32
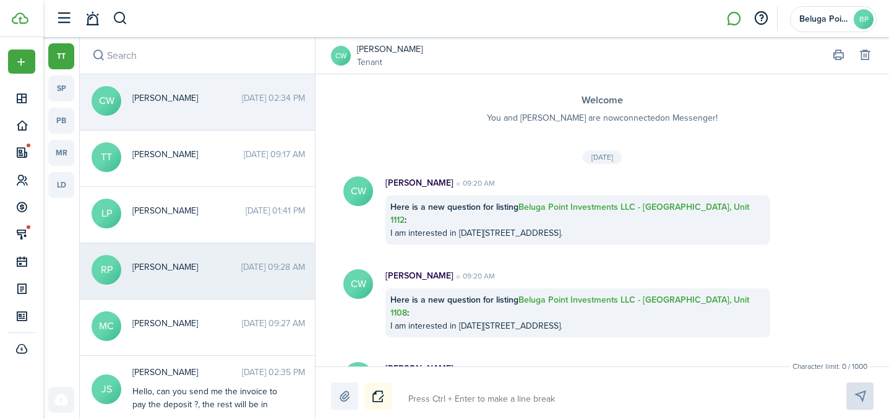
scroll to position [336, 0]
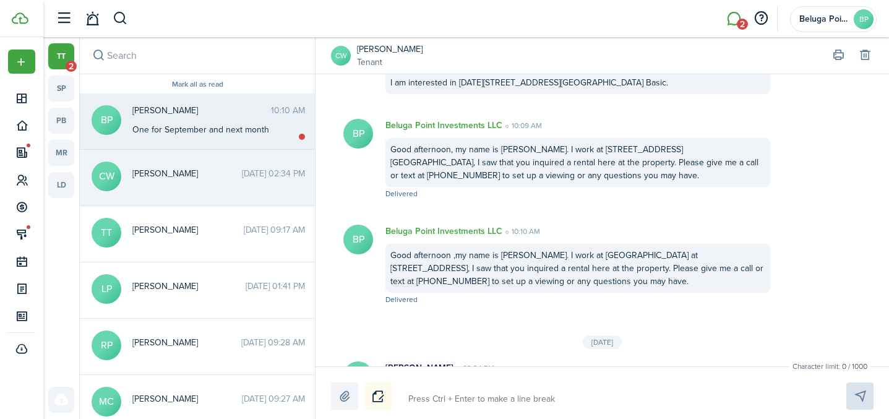
click at [172, 121] on div "[PERSON_NAME] 10:10 AM One for September and next month" at bounding box center [218, 120] width 191 height 32
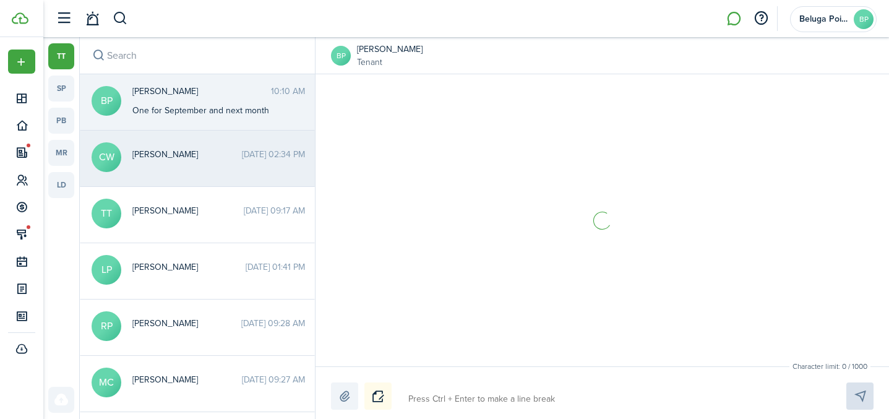
scroll to position [631, 0]
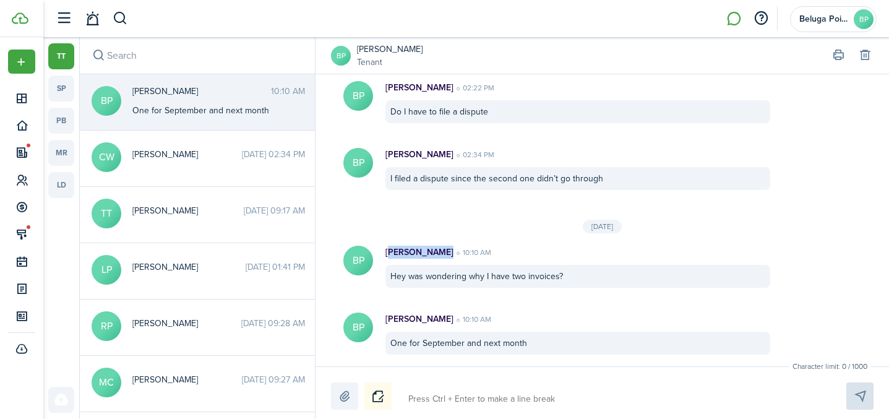
drag, startPoint x: 439, startPoint y: 250, endPoint x: 378, endPoint y: 254, distance: 61.4
click at [378, 252] on div "[PERSON_NAME] 10:10 AM Hey was wondering why I have two invoices?" at bounding box center [578, 267] width 410 height 42
copy p "[PERSON_NAME]"
click at [117, 24] on button "button" at bounding box center [120, 18] width 15 height 21
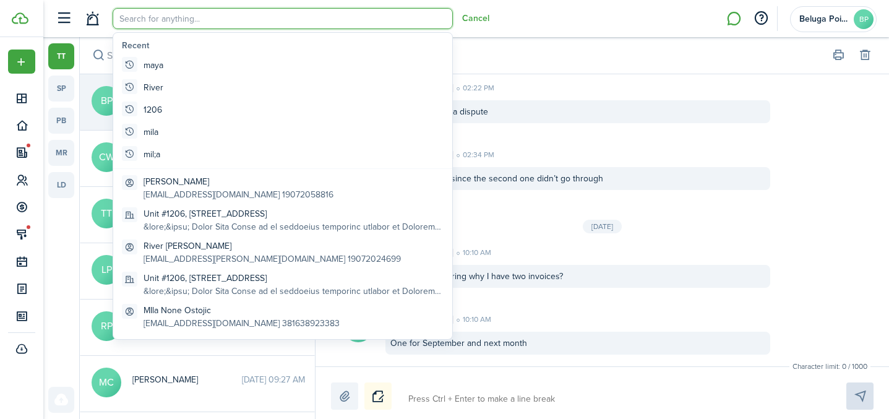
click at [189, 17] on input "search" at bounding box center [283, 18] width 340 height 21
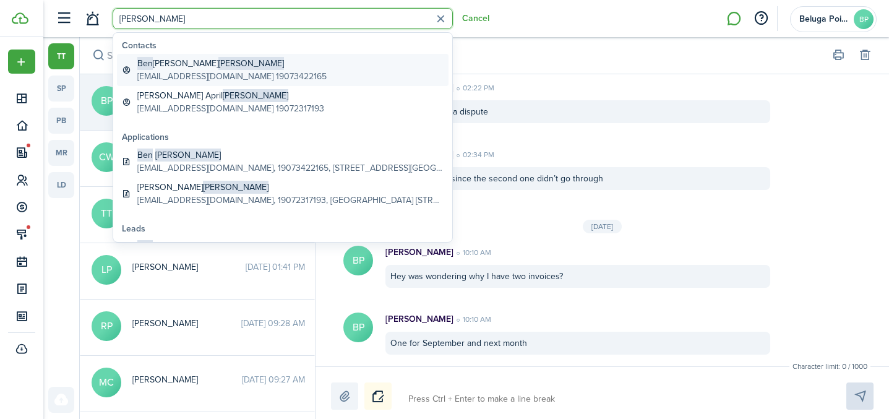
type input "[PERSON_NAME]"
click at [218, 69] on span "[PERSON_NAME]" at bounding box center [251, 63] width 66 height 13
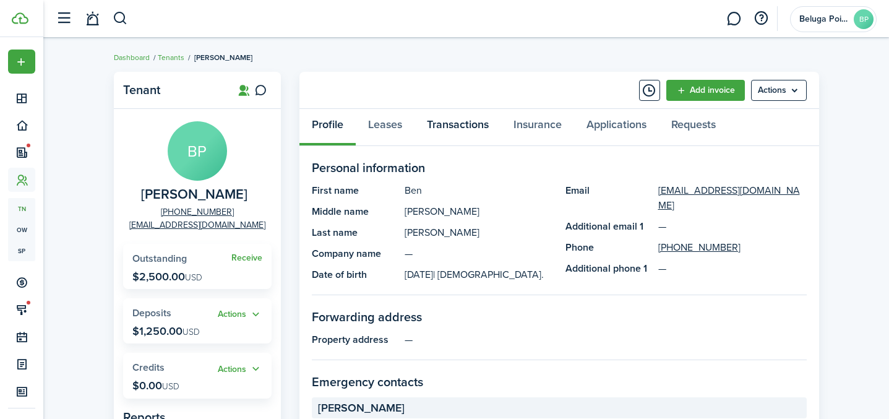
click at [462, 129] on link "Transactions" at bounding box center [458, 127] width 87 height 37
